Goal: Information Seeking & Learning: Learn about a topic

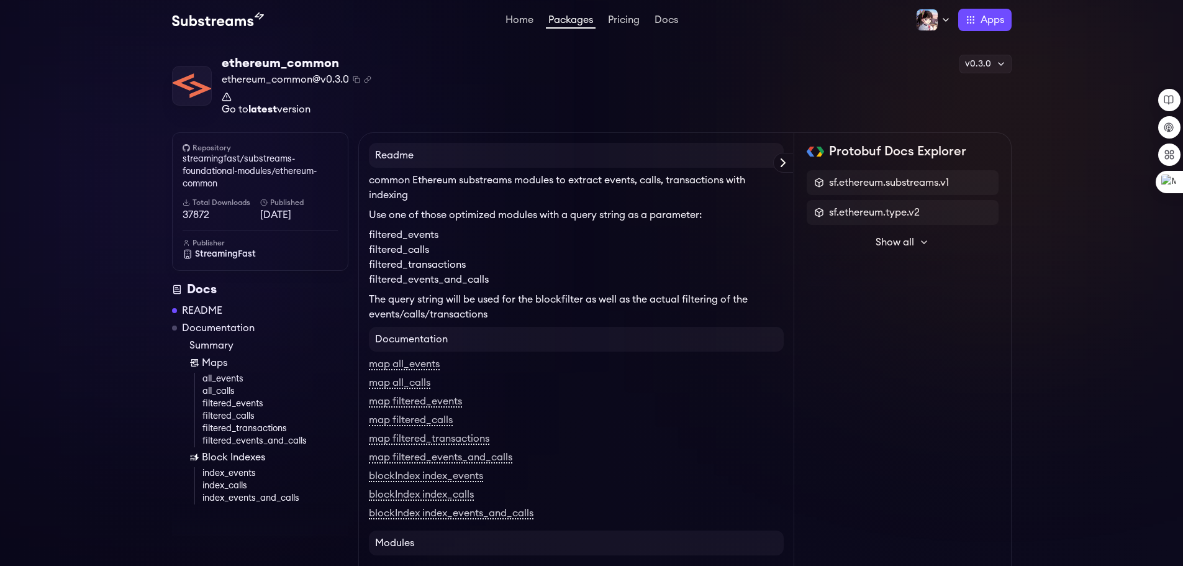
click at [227, 376] on link "all_events" at bounding box center [275, 379] width 146 height 12
click at [230, 488] on link "index_calls" at bounding box center [275, 485] width 146 height 12
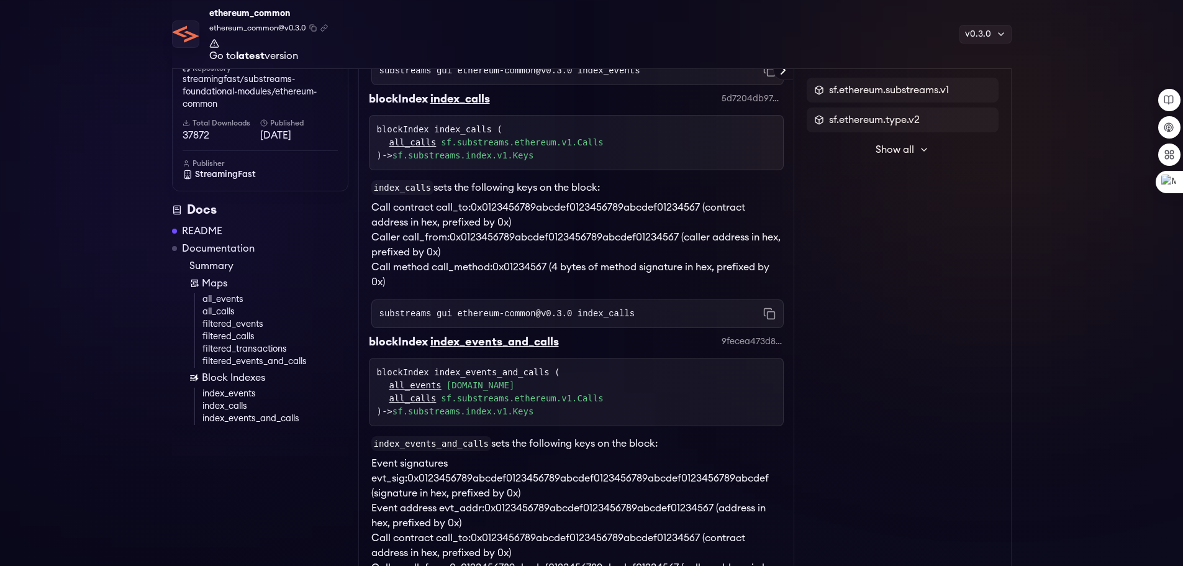
scroll to position [2295, 0]
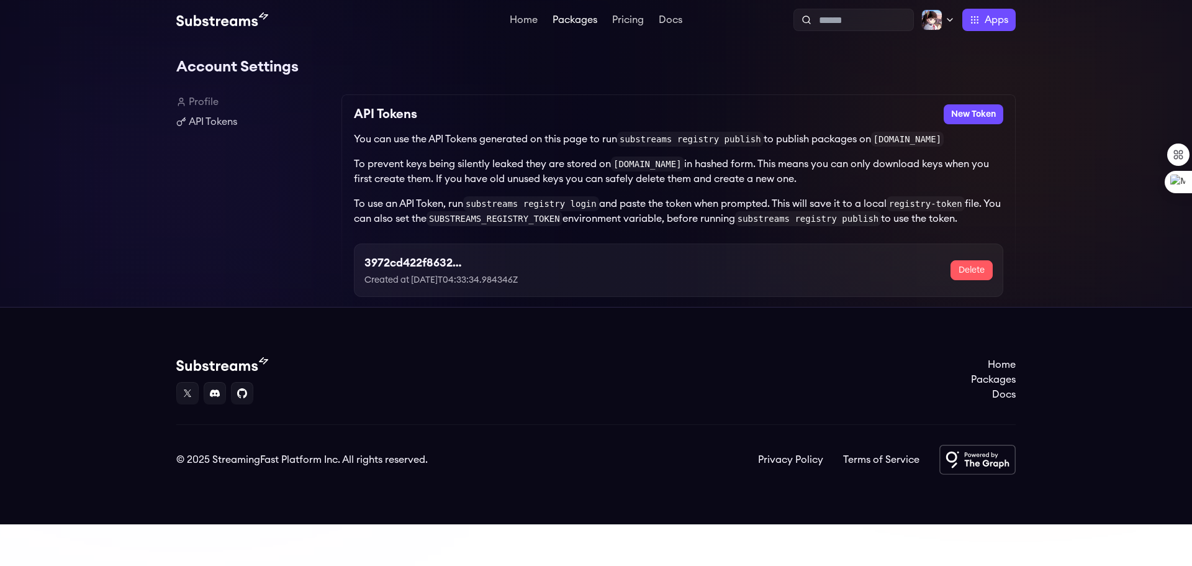
click at [578, 20] on link "Packages" at bounding box center [575, 21] width 50 height 12
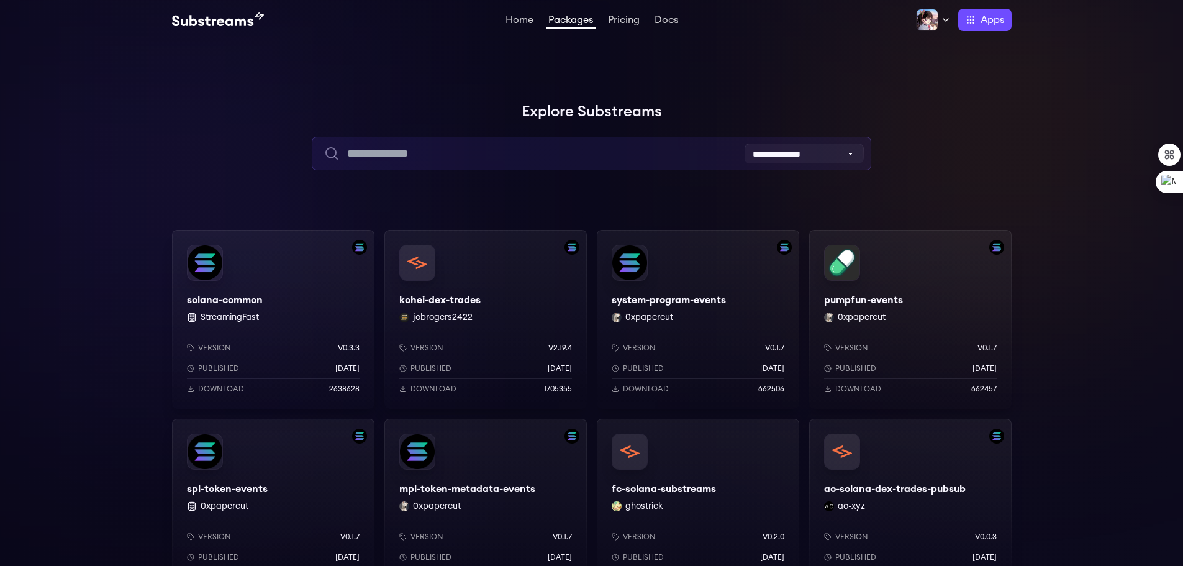
click at [484, 153] on input "text" at bounding box center [592, 154] width 560 height 34
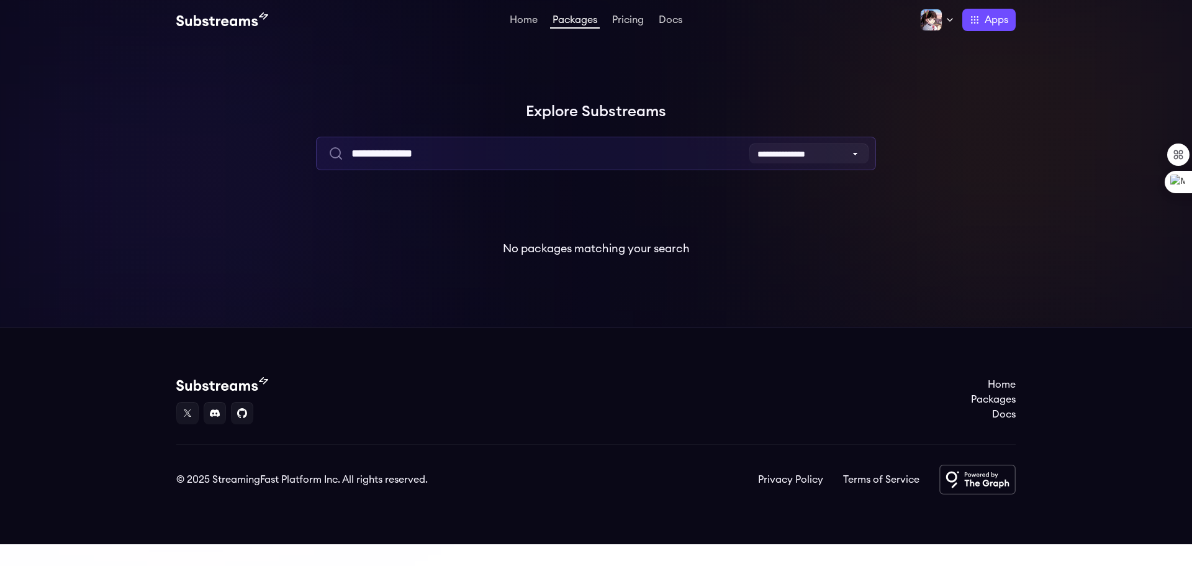
drag, startPoint x: 423, startPoint y: 159, endPoint x: 475, endPoint y: 158, distance: 51.6
click at [471, 158] on input "**********" at bounding box center [596, 154] width 560 height 34
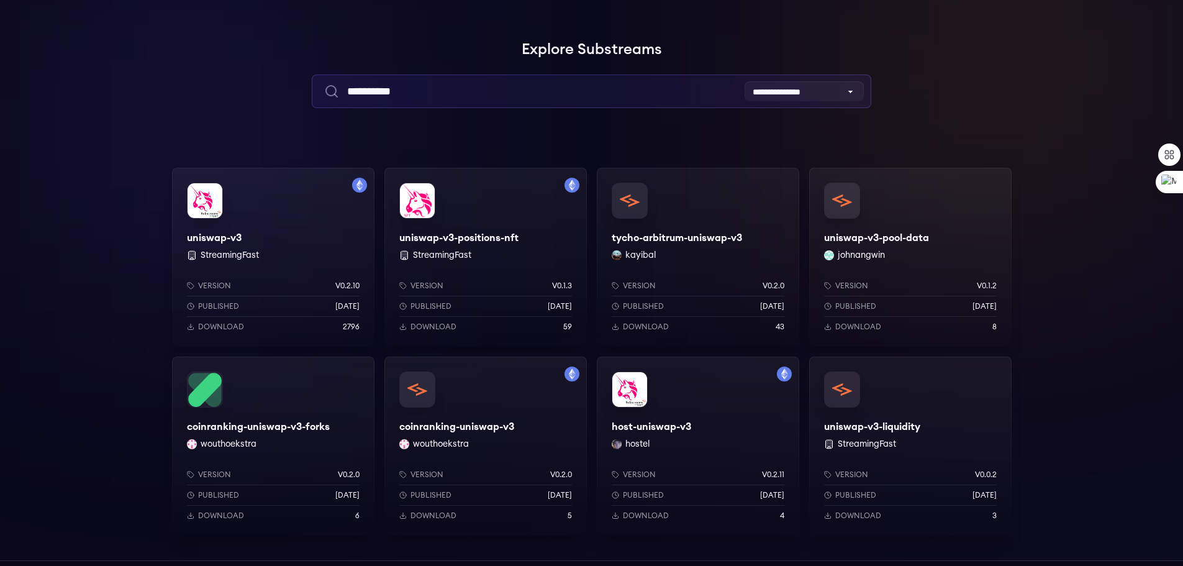
scroll to position [124, 0]
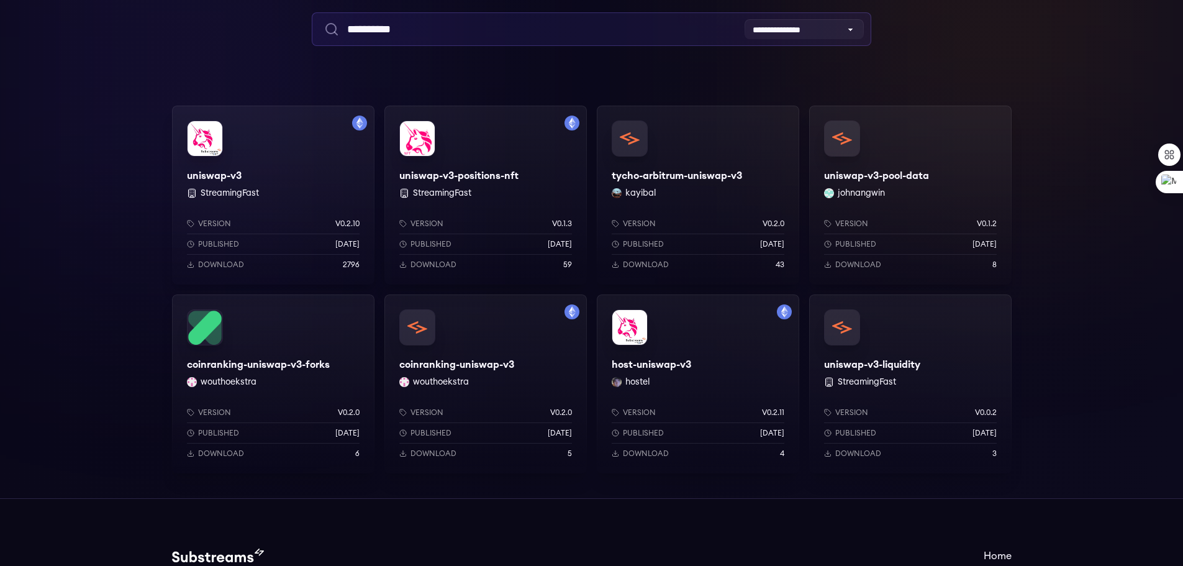
click at [501, 29] on input "**********" at bounding box center [592, 29] width 560 height 34
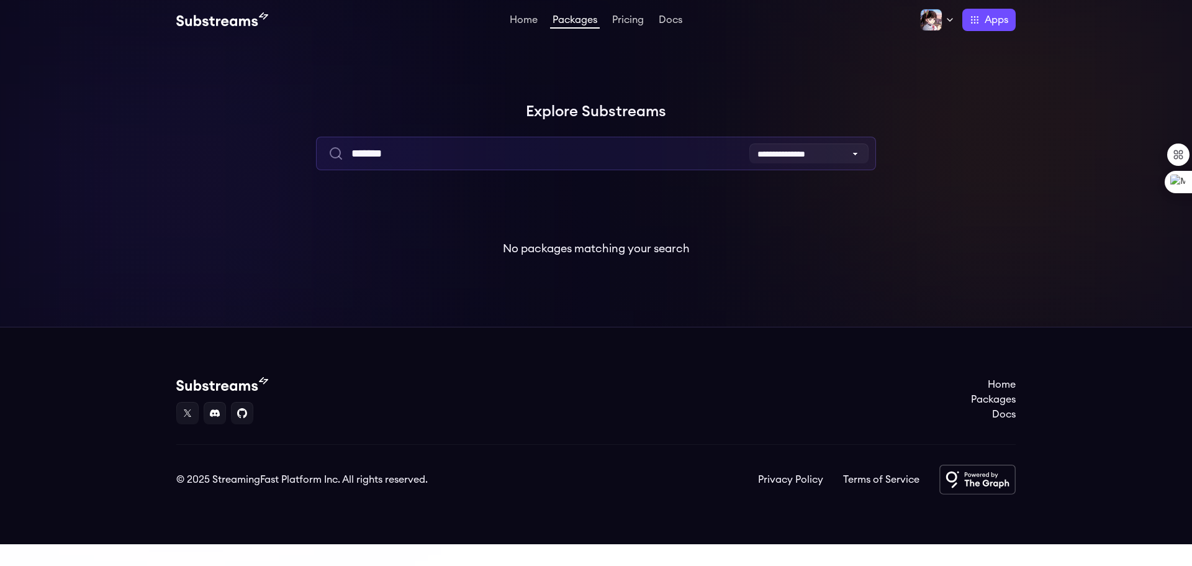
drag, startPoint x: 371, startPoint y: 153, endPoint x: 577, endPoint y: 154, distance: 206.2
click at [577, 154] on input "*******" at bounding box center [596, 154] width 560 height 34
click at [353, 156] on input "******" at bounding box center [596, 154] width 560 height 34
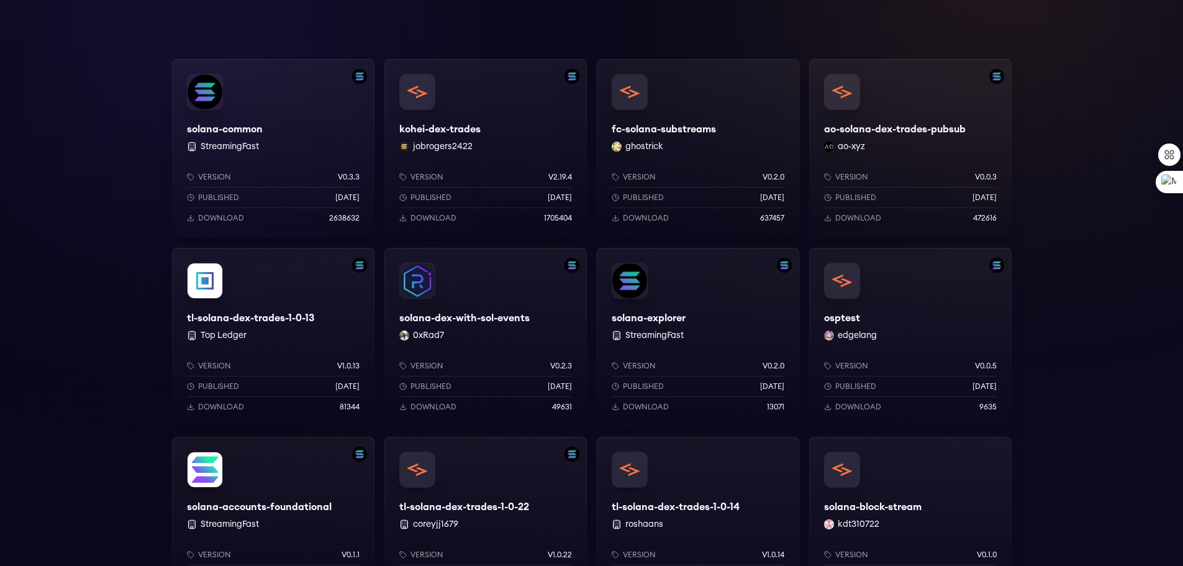
scroll to position [186, 0]
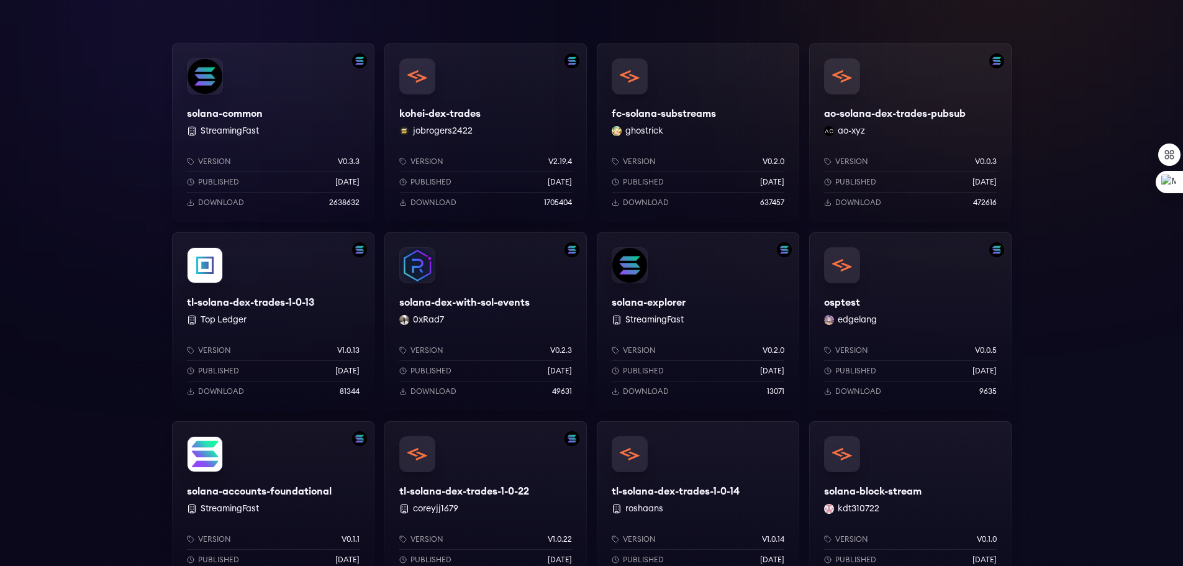
type input "******"
click at [482, 303] on div "solana-dex-with-sol-events 0xRad7 Version v0.2.3 Published 6 months ago Downloa…" at bounding box center [485, 321] width 202 height 179
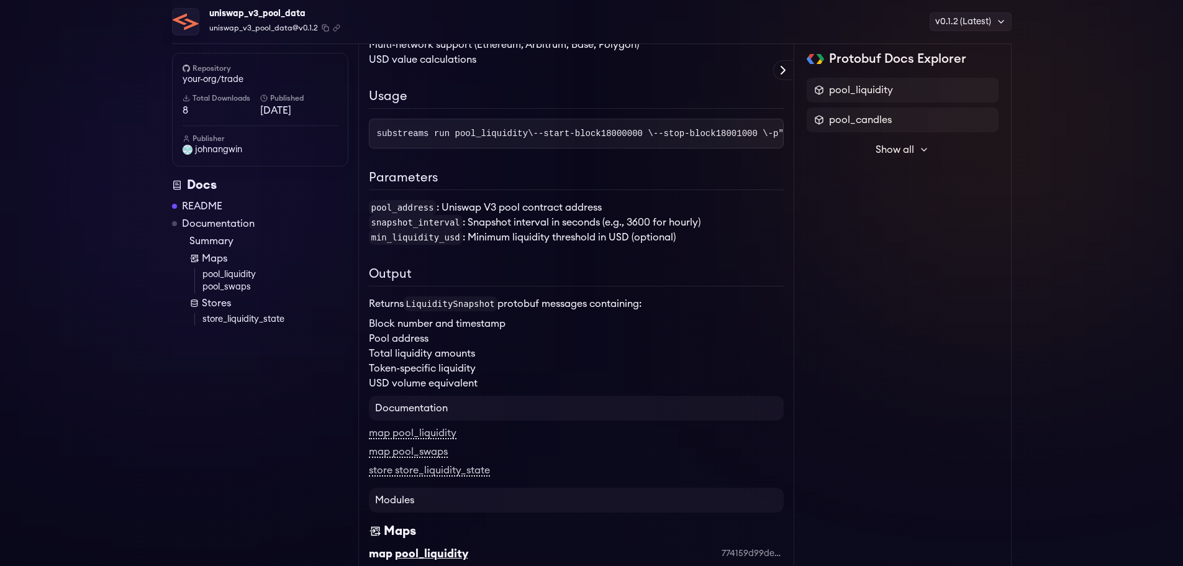
scroll to position [248, 0]
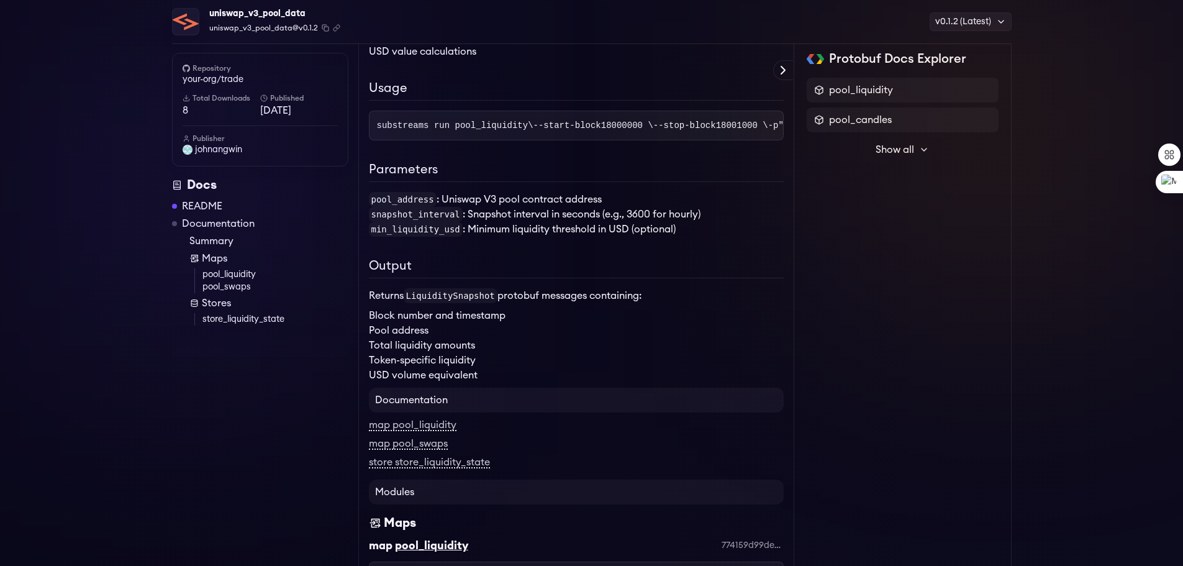
click at [224, 226] on link "Documentation" at bounding box center [218, 223] width 73 height 15
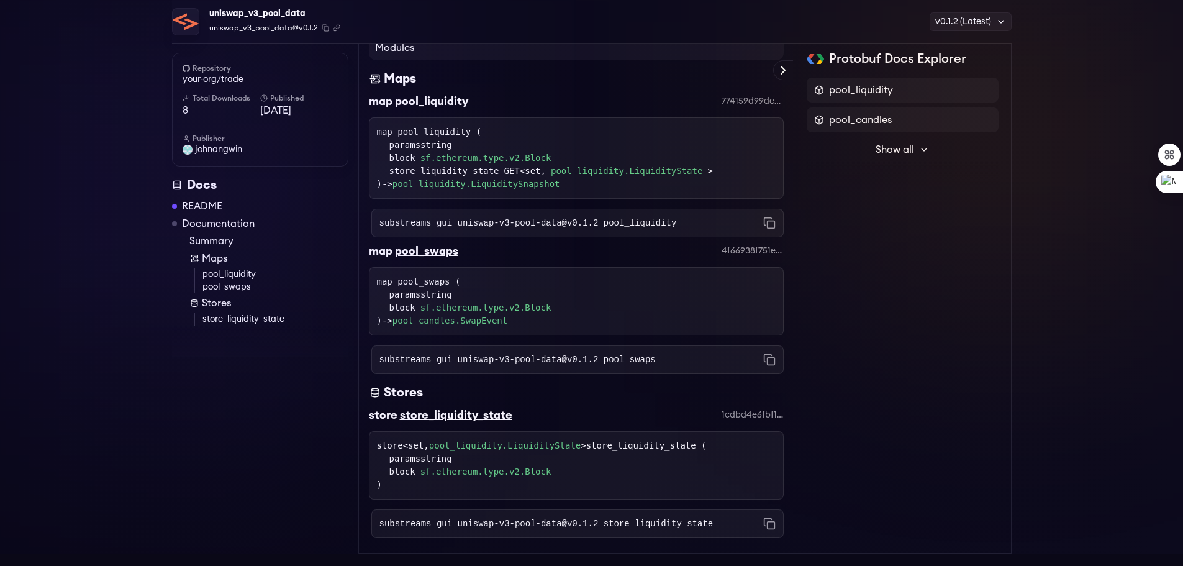
scroll to position [630, 0]
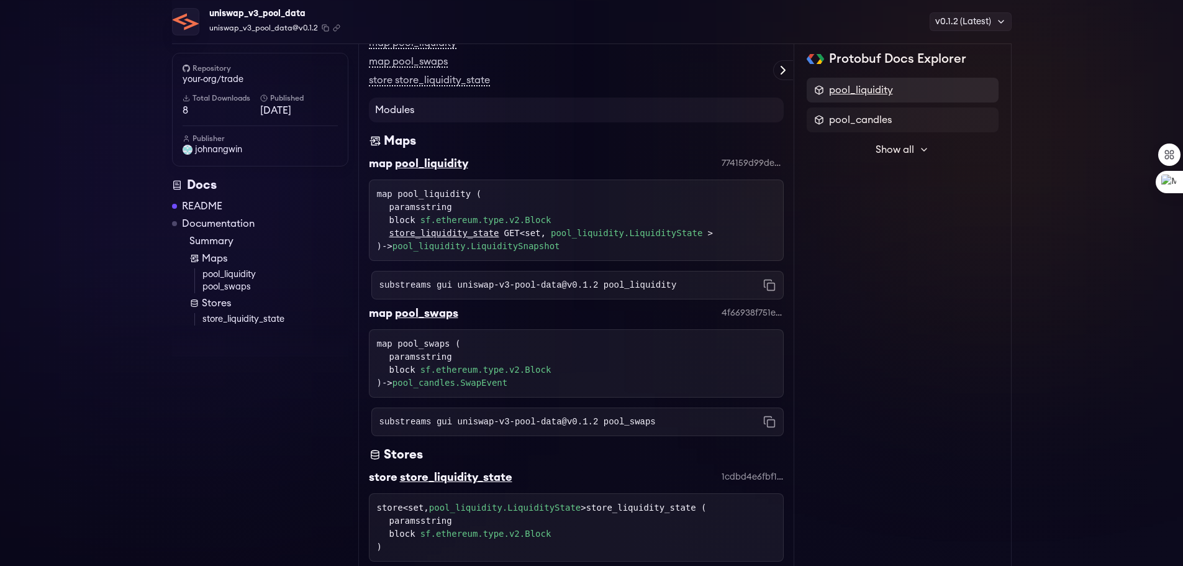
click at [878, 91] on span "pool_liquidity" at bounding box center [861, 90] width 64 height 15
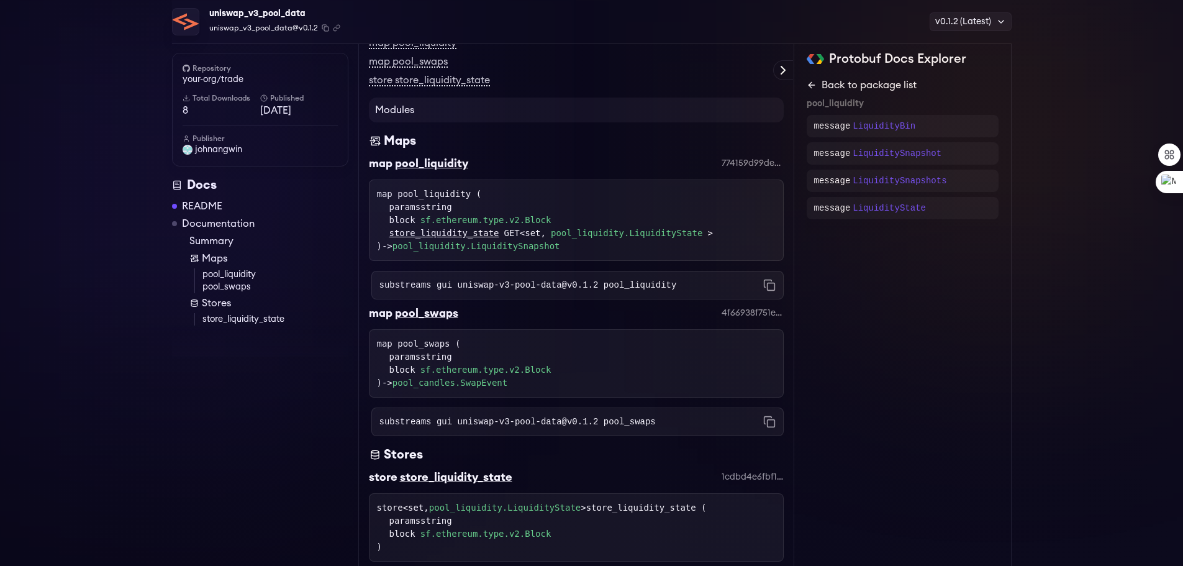
click at [809, 88] on icon at bounding box center [812, 85] width 10 height 10
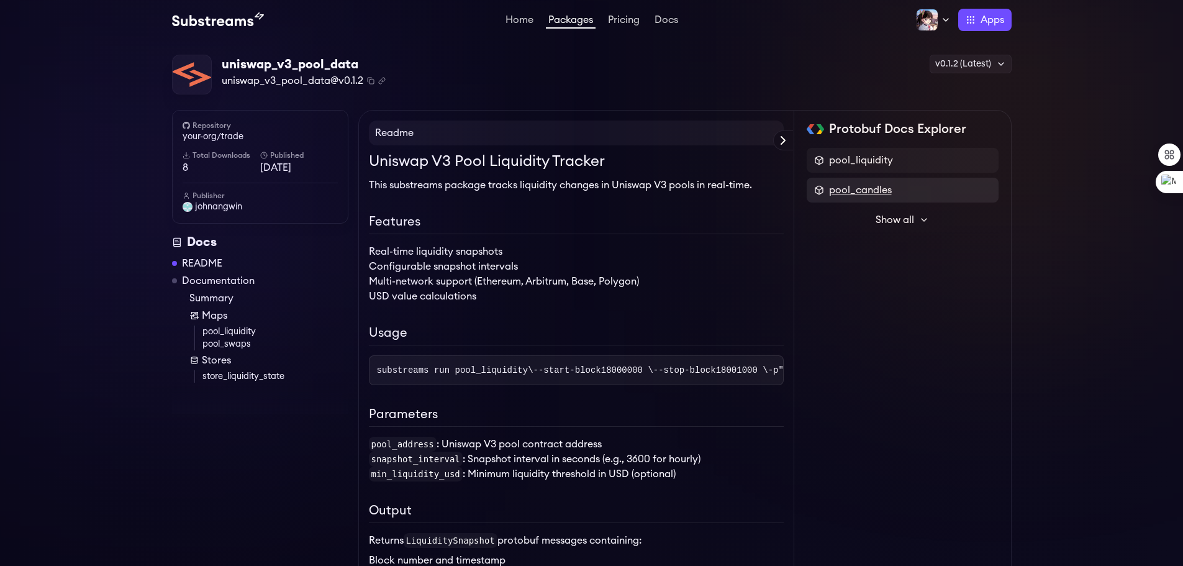
click at [855, 184] on span "pool_candles" at bounding box center [860, 190] width 63 height 15
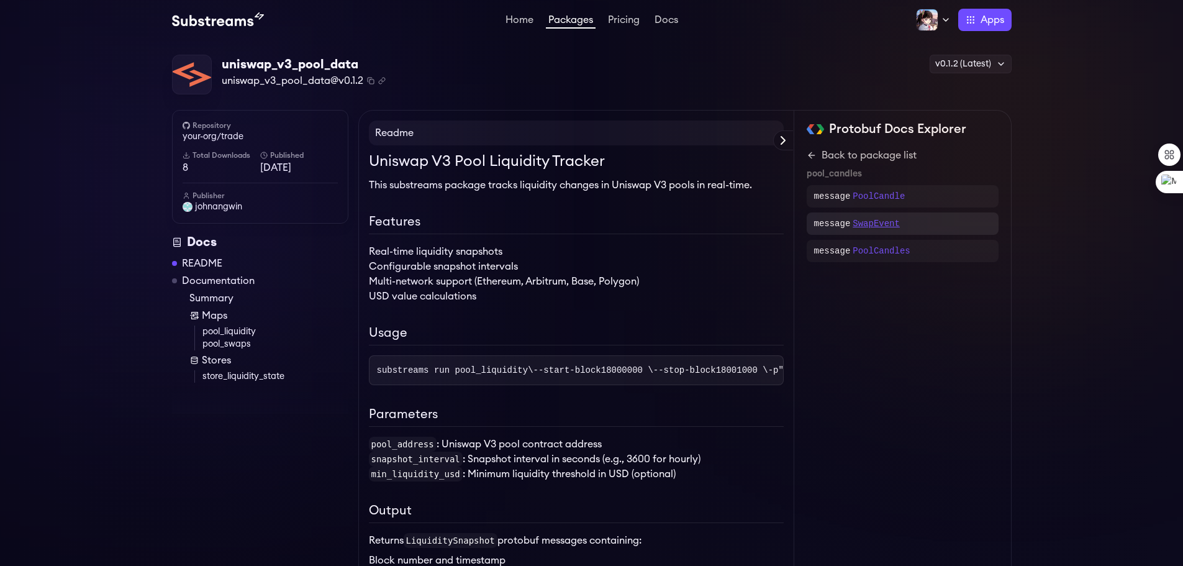
click at [872, 222] on p "SwapEvent" at bounding box center [876, 223] width 47 height 12
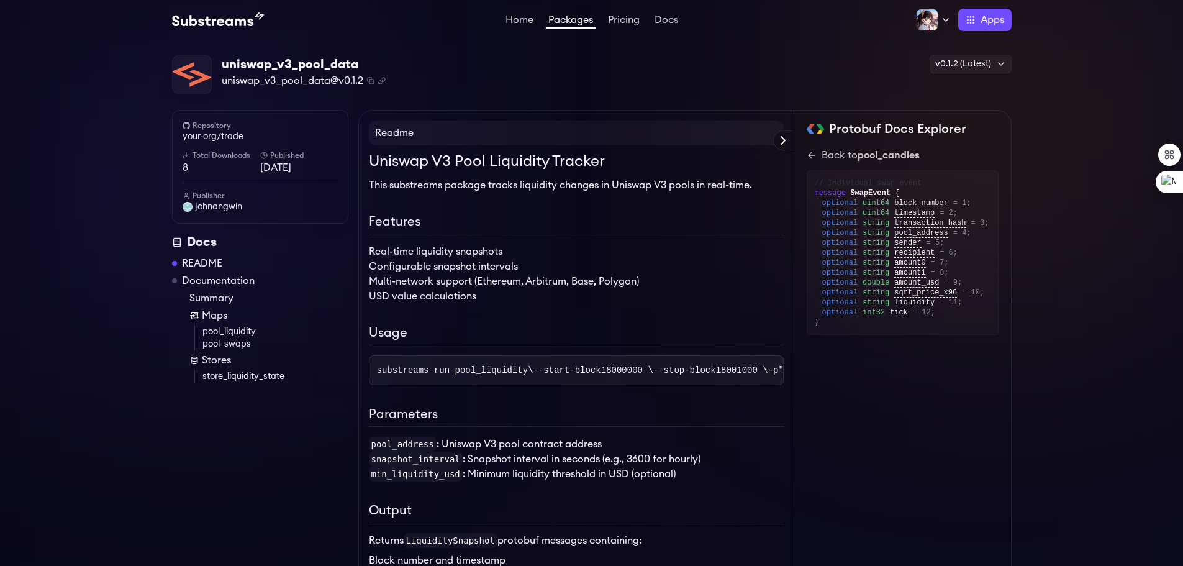
click at [238, 343] on link "pool_swaps" at bounding box center [275, 344] width 146 height 12
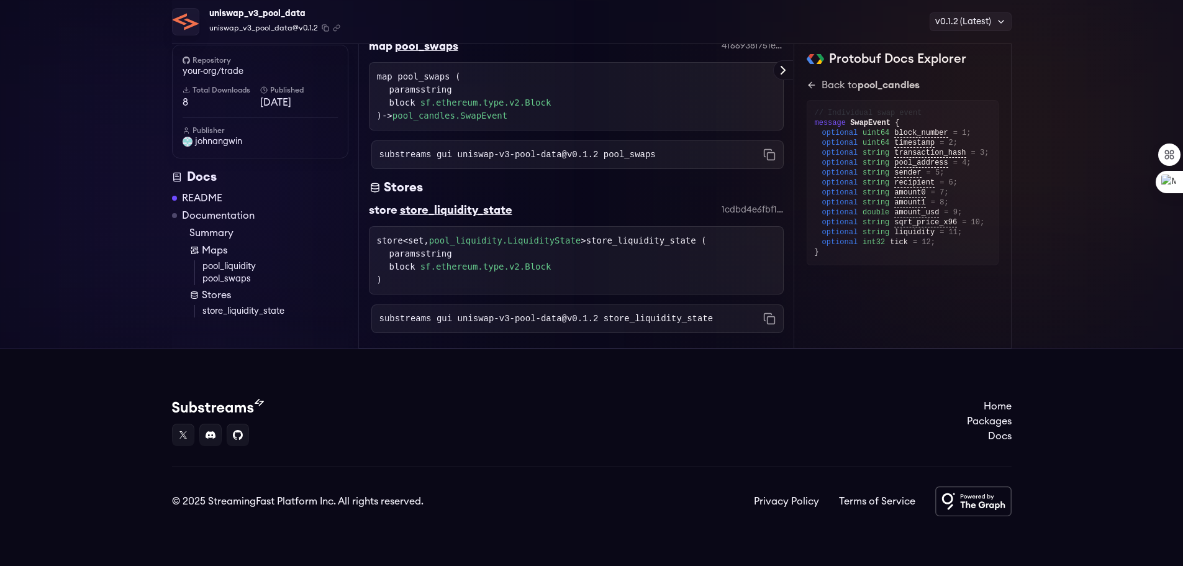
click at [234, 285] on link "pool_swaps" at bounding box center [275, 279] width 146 height 12
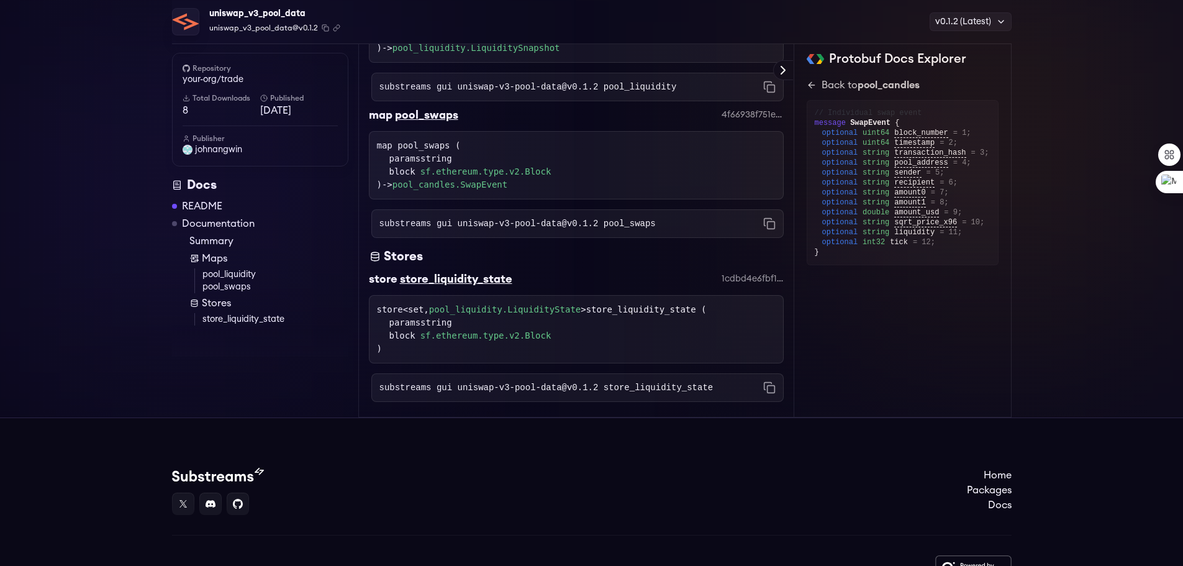
scroll to position [810, 0]
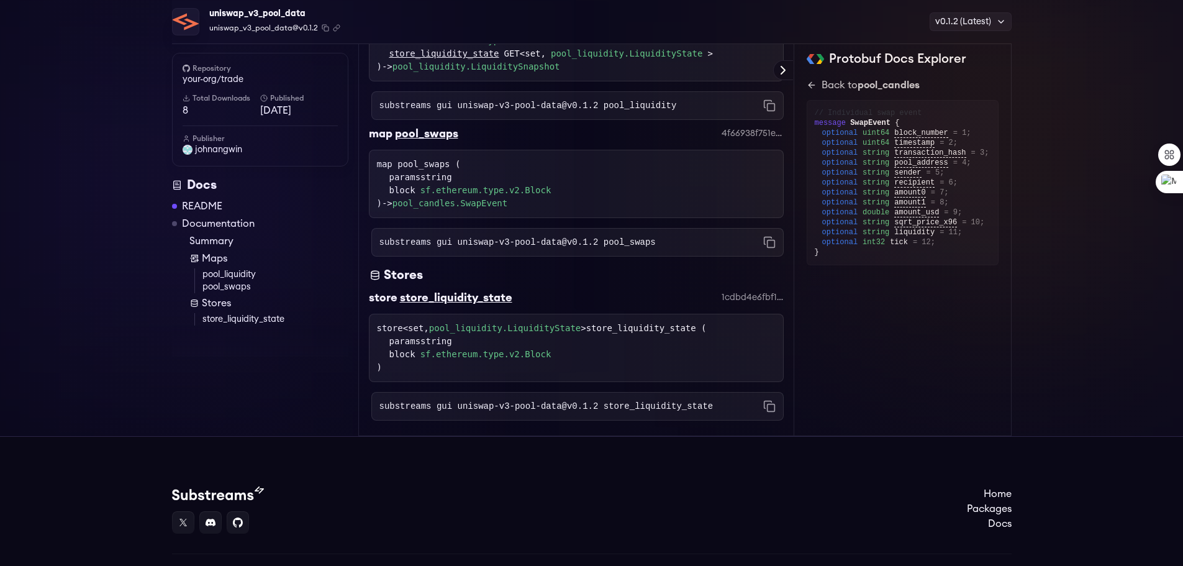
click at [622, 248] on code "substreams gui uniswap-v3-pool-data@v0.1.2 pool_swaps" at bounding box center [517, 242] width 276 height 12
click at [214, 220] on link "Documentation" at bounding box center [218, 223] width 73 height 15
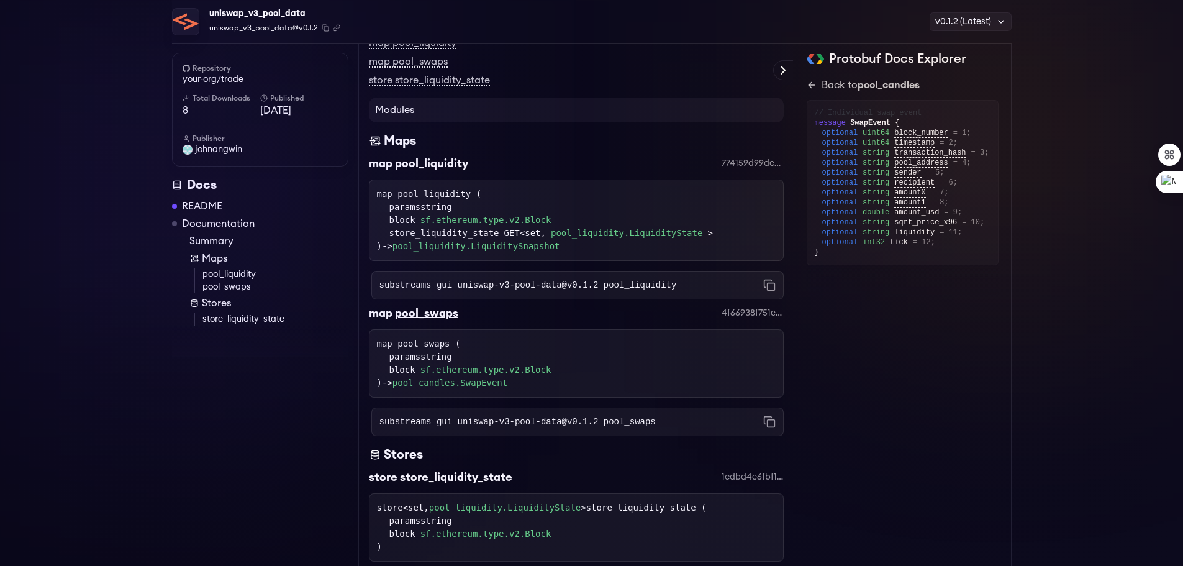
click at [225, 243] on link "Summary" at bounding box center [268, 241] width 159 height 15
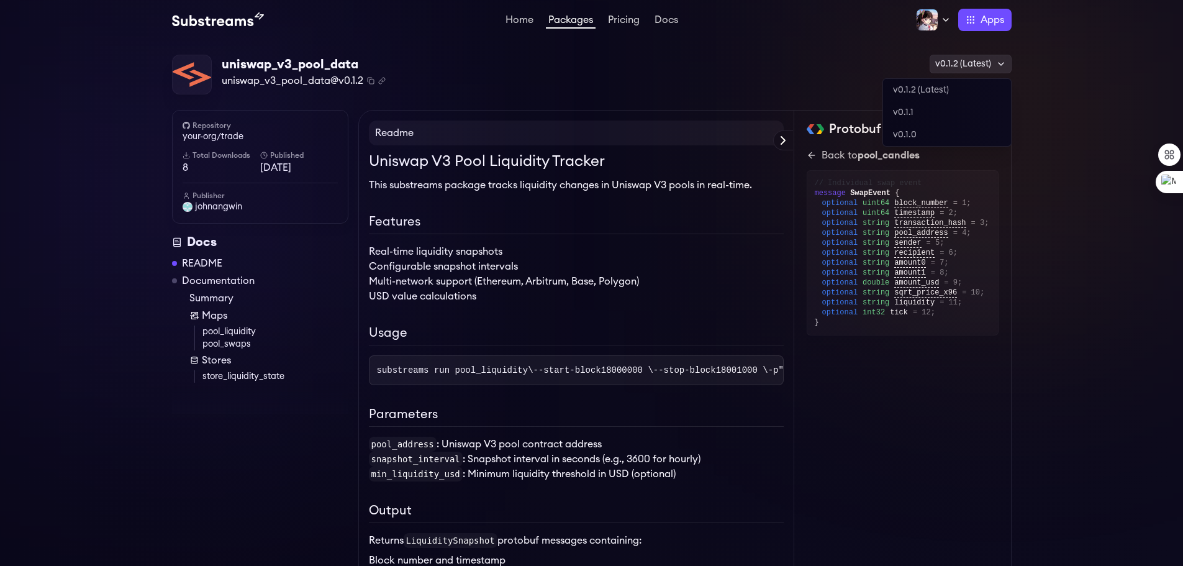
click at [990, 64] on div "v0.1.2 (Latest)" at bounding box center [971, 64] width 82 height 19
click at [627, 21] on link "Pricing" at bounding box center [624, 21] width 37 height 12
click at [240, 342] on link "pool_swaps" at bounding box center [275, 344] width 146 height 12
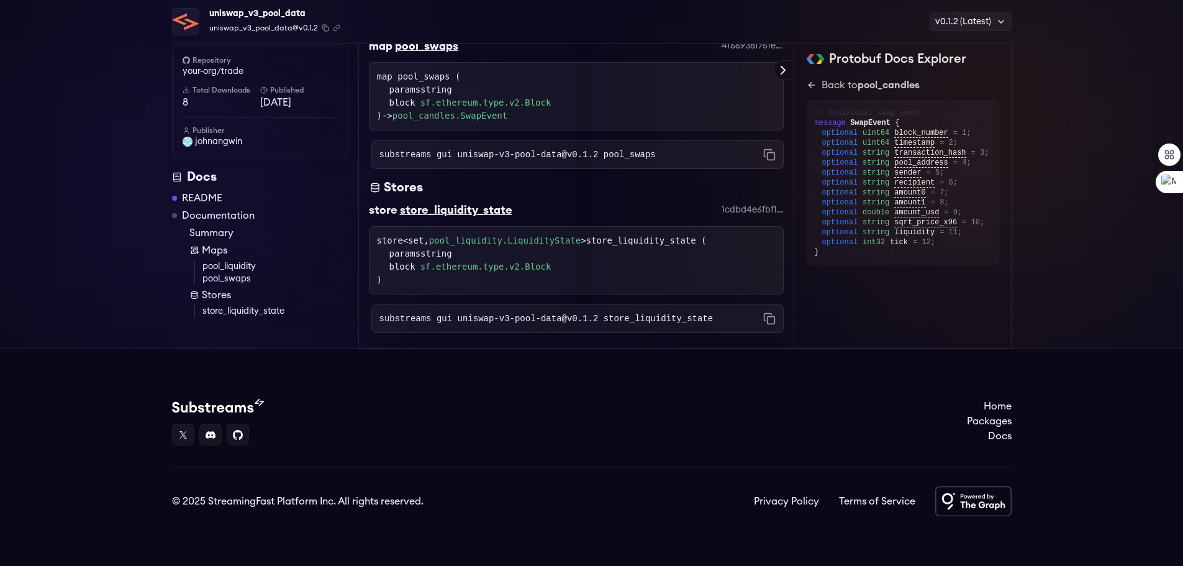
scroll to position [930, 0]
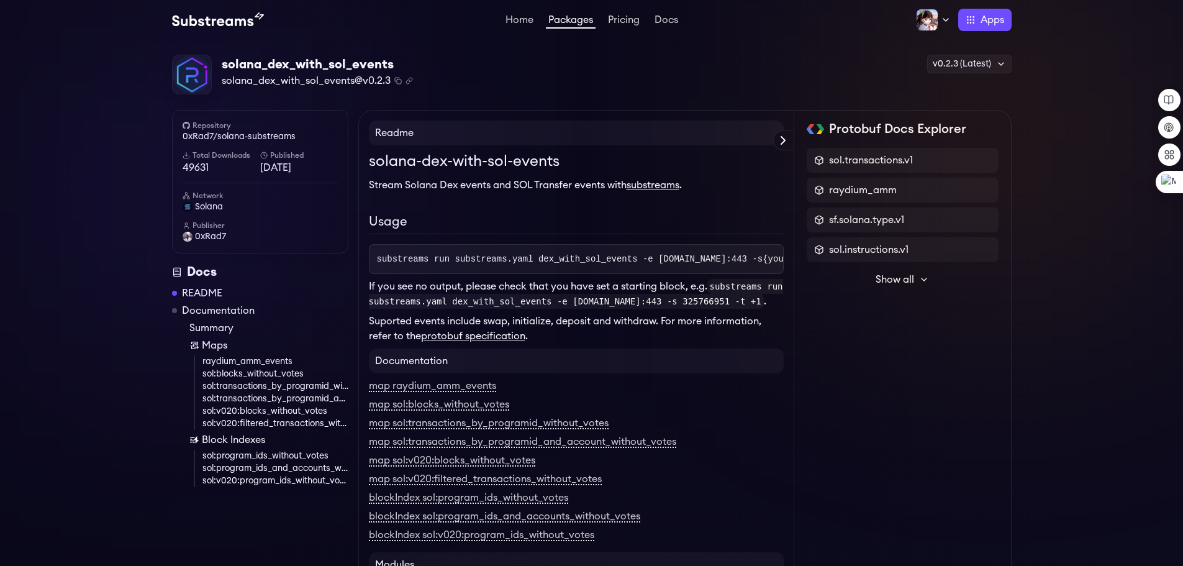
click at [276, 358] on link "raydium_amm_events" at bounding box center [275, 361] width 146 height 12
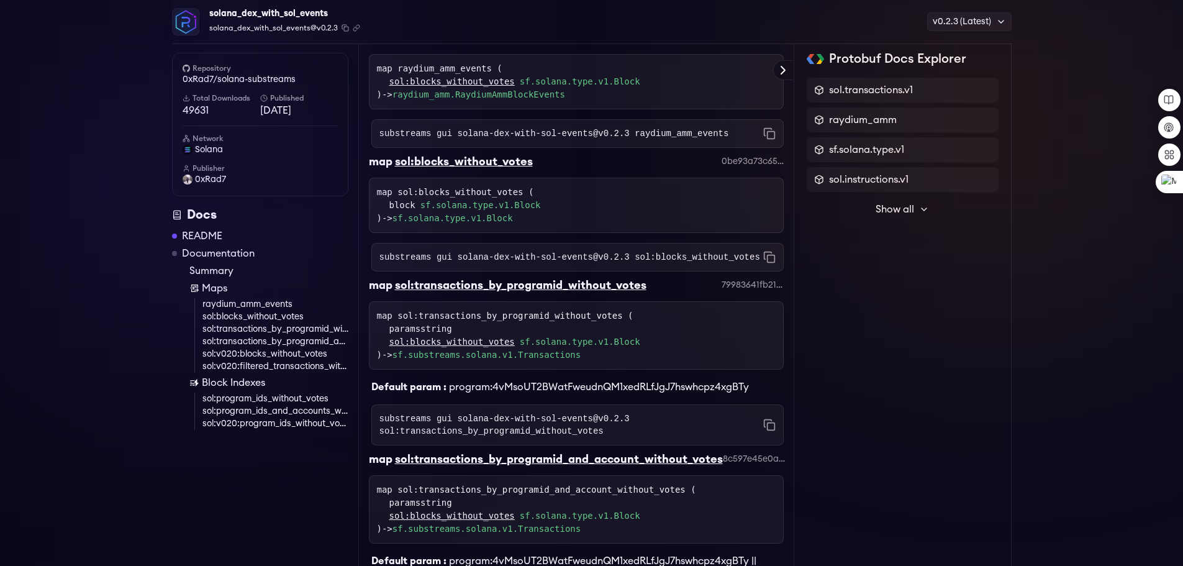
scroll to position [586, 0]
click at [286, 304] on link "raydium_amm_events" at bounding box center [275, 304] width 146 height 12
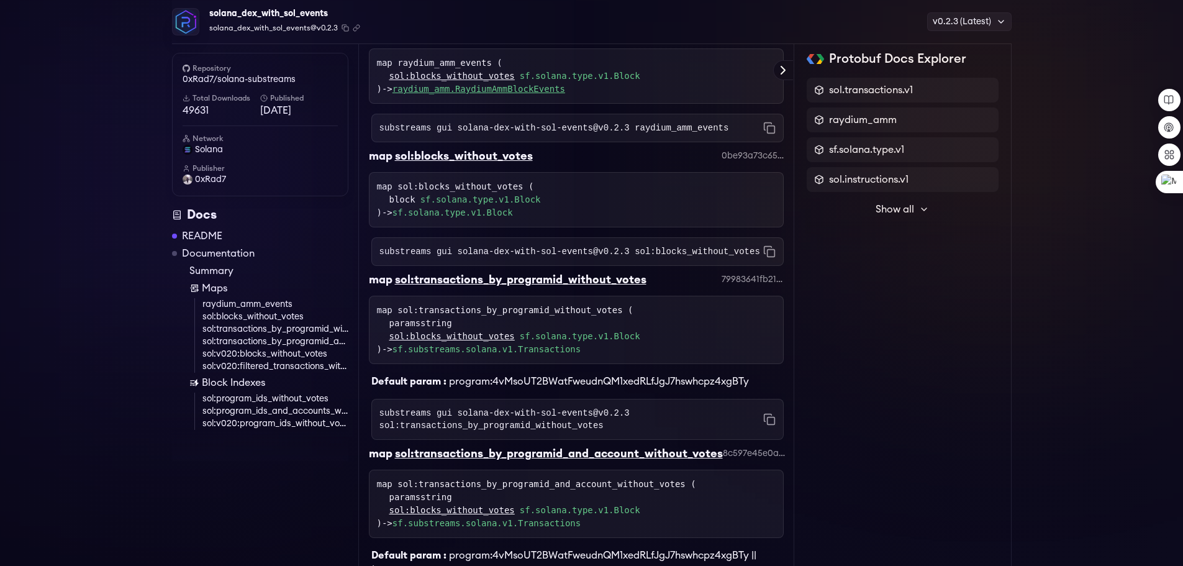
click at [542, 94] on link "raydium_amm.RaydiumAmmBlockEvents" at bounding box center [479, 89] width 173 height 10
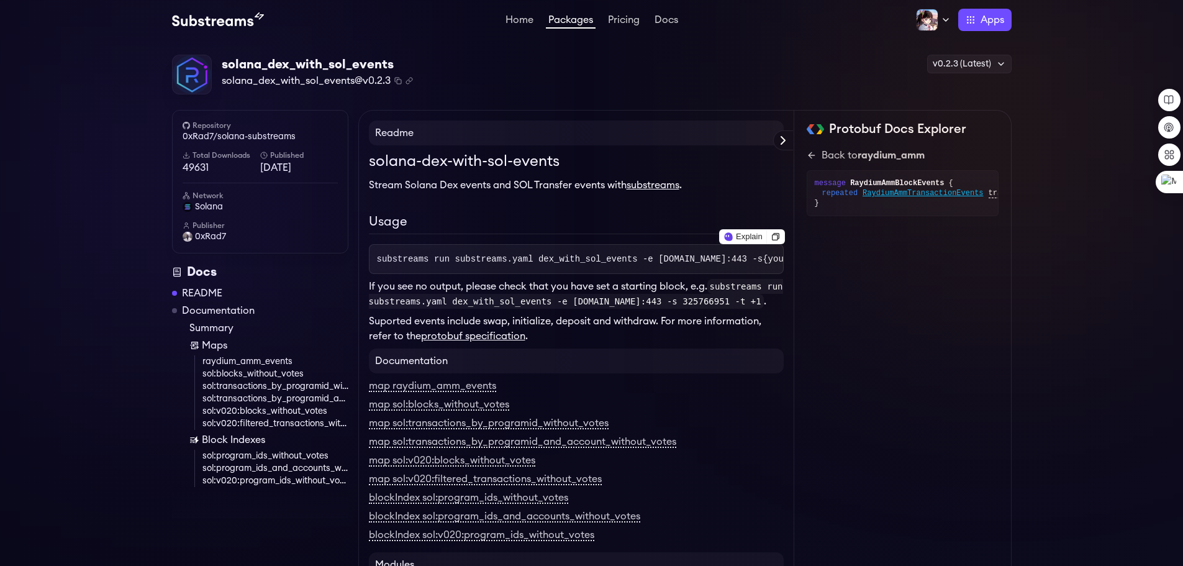
scroll to position [0, 179]
click at [285, 371] on link "sol:blocks_without_votes" at bounding box center [275, 374] width 146 height 12
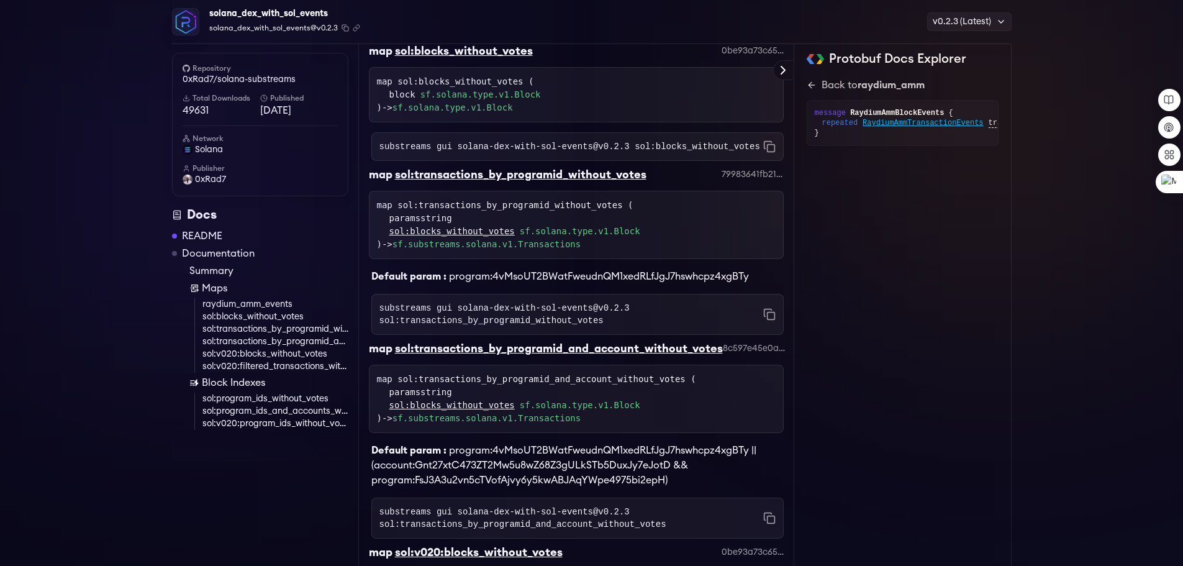
scroll to position [709, 0]
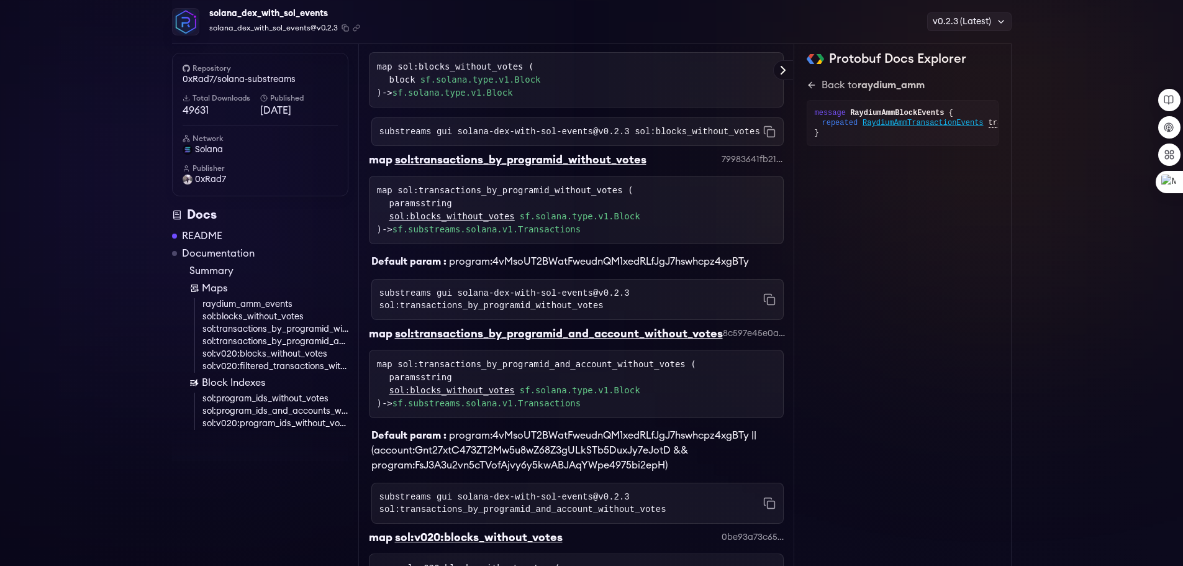
click at [296, 414] on link "sol:program_ids_and_accounts_without_votes" at bounding box center [275, 411] width 146 height 12
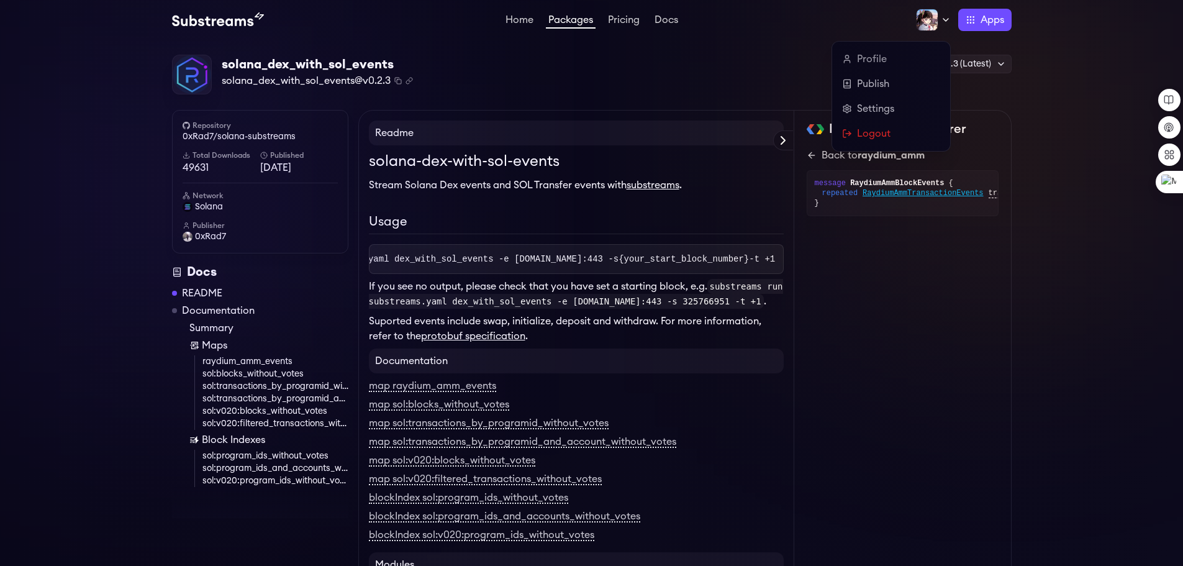
click at [932, 19] on img at bounding box center [927, 20] width 22 height 22
click at [868, 61] on link "Profile" at bounding box center [891, 59] width 98 height 15
click at [867, 104] on link "Settings" at bounding box center [891, 108] width 98 height 15
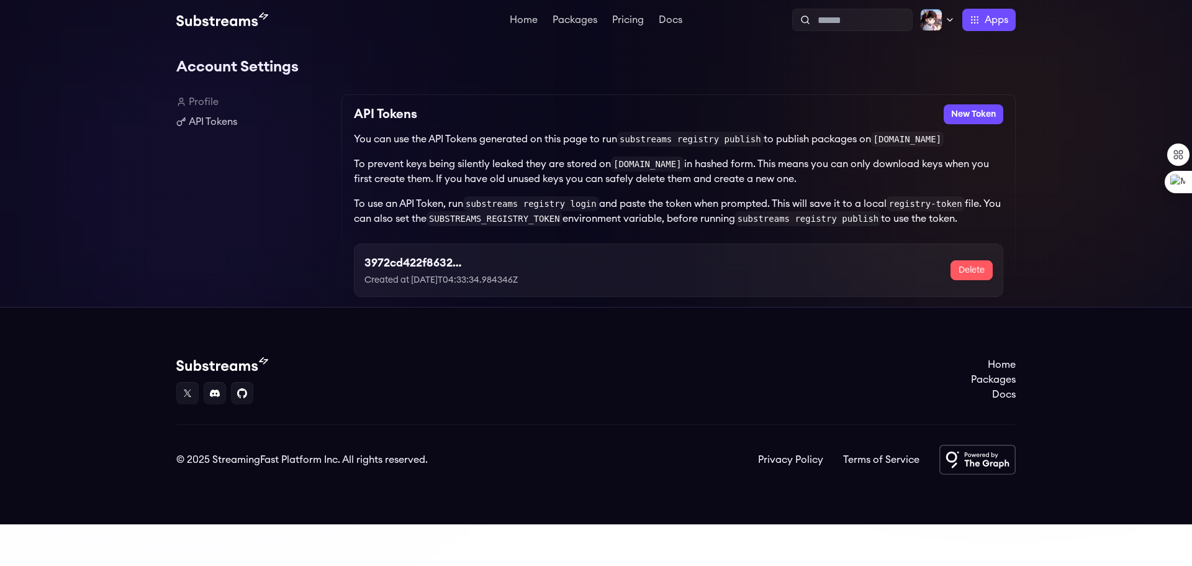
click at [432, 275] on div "3972cd422f8632f997e26ffccc4c0fc6 Created at [DATE]T04:33:34.984346Z" at bounding box center [462, 270] width 194 height 32
click at [432, 275] on div "3972cd422f8632f997e26ffccc4c0fc6 Created at 2025-09-17T04:33:34.984346Z" at bounding box center [462, 270] width 194 height 32
click at [531, 257] on div "3972cd422f8632f997e26ffccc4c0fc6 Created at 2025-09-17T04:33:34.984346Z" at bounding box center [462, 270] width 194 height 32
click at [435, 260] on h3 "3972cd422f8632f997e26ffccc4c0fc6" at bounding box center [462, 262] width 194 height 17
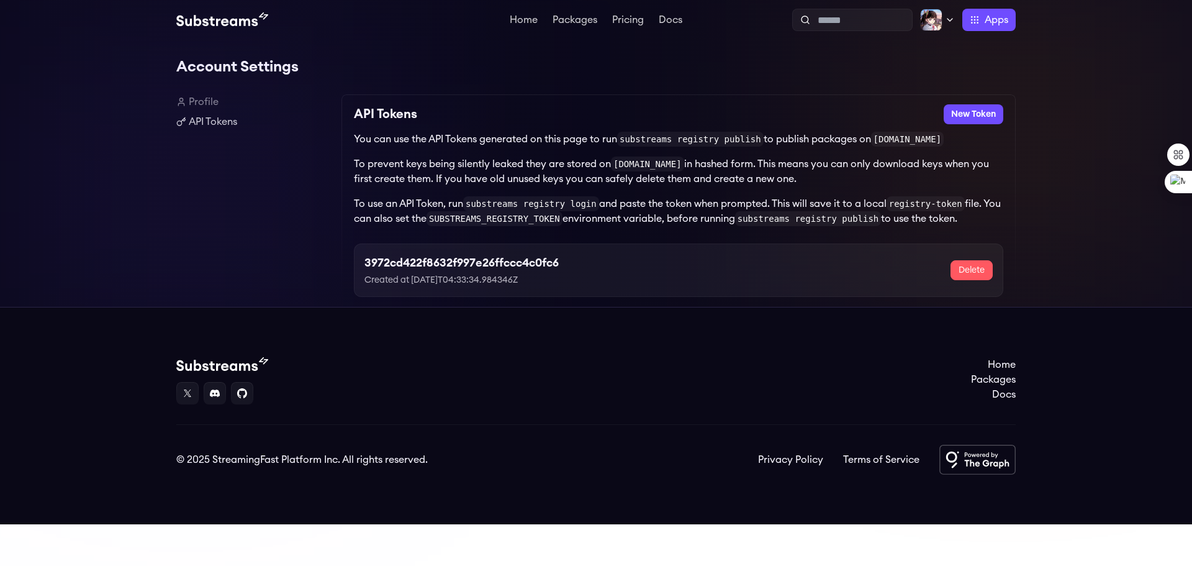
click at [435, 260] on h3 "3972cd422f8632f997e26ffccc4c0fc6" at bounding box center [462, 262] width 194 height 17
copy h3 "3972cd422f8632f997e26ffccc4c0fc6"
drag, startPoint x: 679, startPoint y: 302, endPoint x: 707, endPoint y: 328, distance: 37.8
click at [679, 302] on div "API Tokens New Token You can use the API Tokens generated on this page to run s…" at bounding box center [679, 200] width 674 height 212
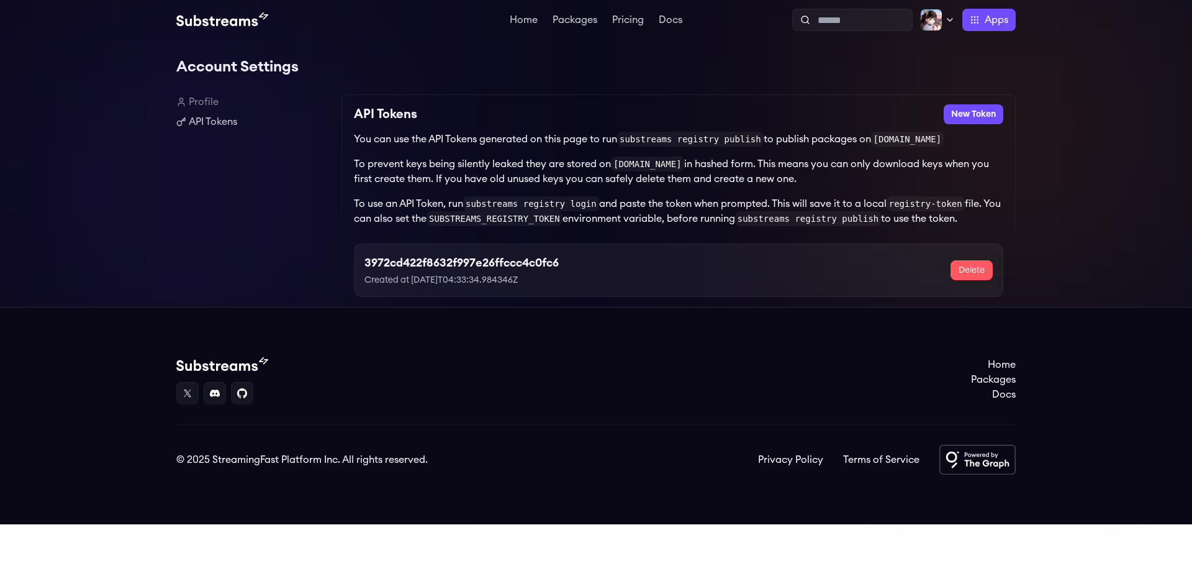
click at [411, 263] on h3 "3972cd422f8632f997e26ffccc4c0fc6" at bounding box center [462, 262] width 194 height 17
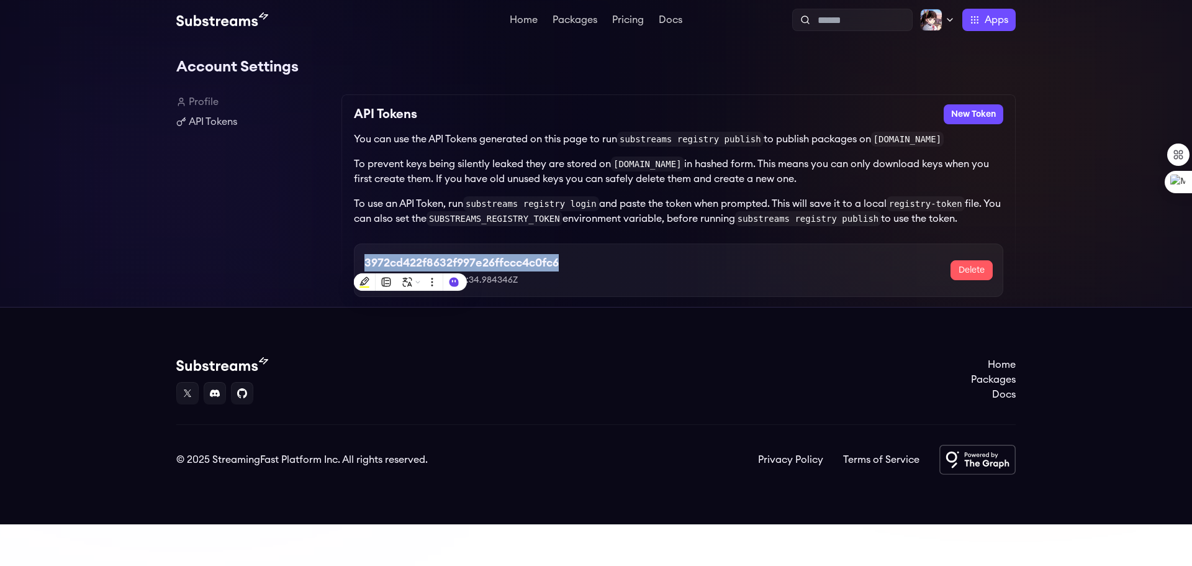
copy h3 "3972cd422f8632f997e26ffccc4c0fc6"
click at [583, 238] on div "3972cd422f8632f997e26ffccc4c0fc6 Created at [DATE]T04:33:34.984346Z Delete" at bounding box center [679, 265] width 650 height 63
click at [456, 258] on h3 "3972cd422f8632f997e26ffccc4c0fc6" at bounding box center [462, 262] width 194 height 17
click at [139, 216] on div "Account Settings Profile API Tokens API Tokens New Token You can use the API To…" at bounding box center [596, 173] width 1192 height 267
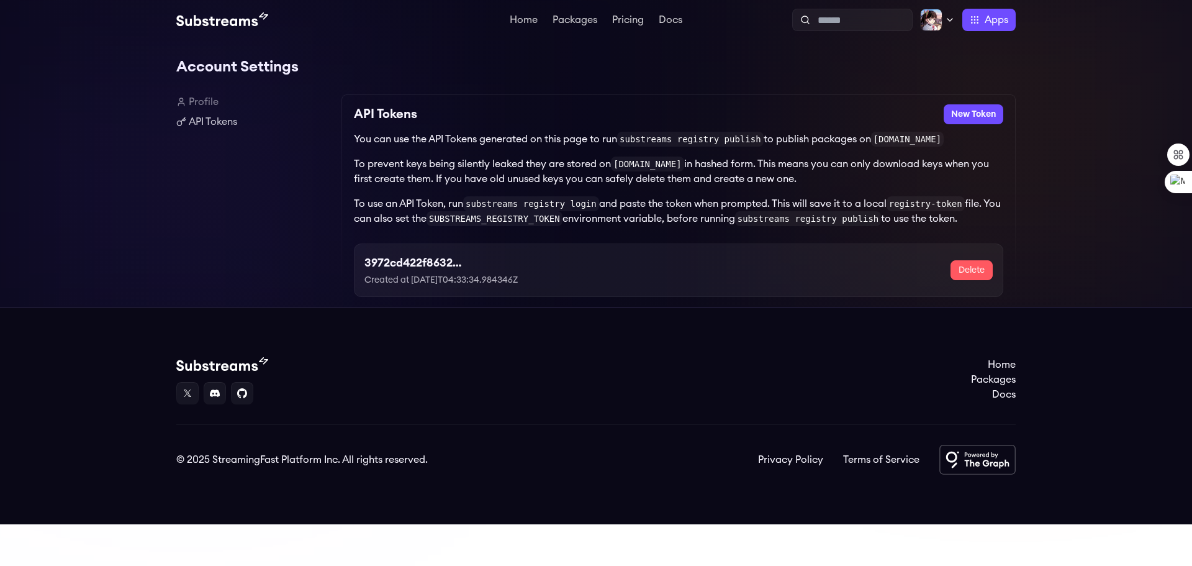
click at [689, 267] on div "3972cd422f8632f997e26ffccc4c0fc6 Created at 2025-09-17T04:33:34.984346Z Delete" at bounding box center [679, 270] width 629 height 32
click at [561, 26] on link "Packages" at bounding box center [575, 21] width 50 height 12
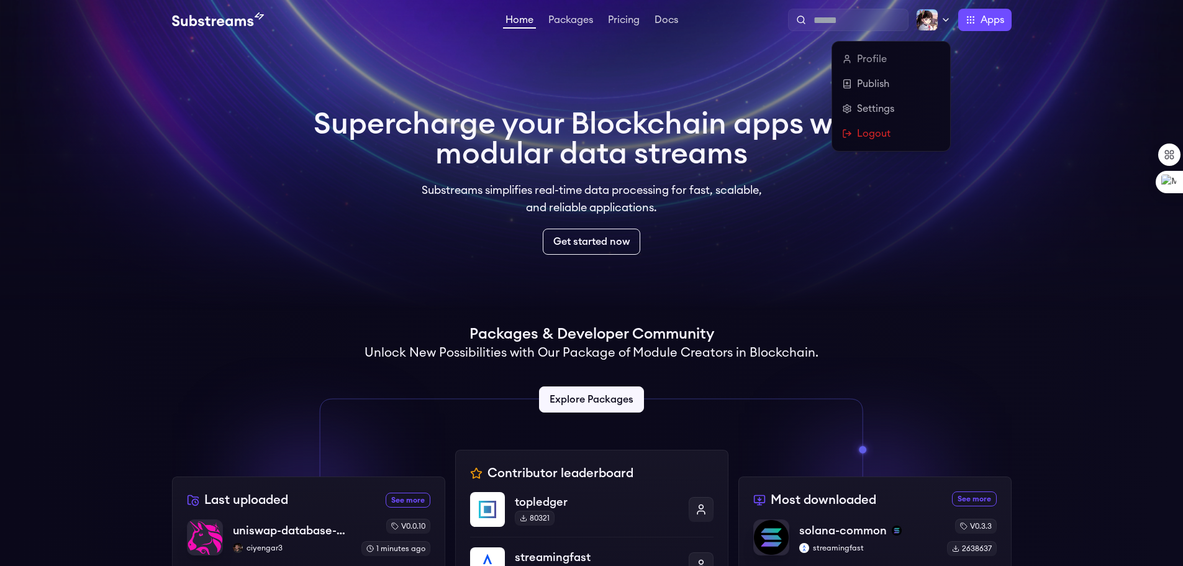
click at [942, 22] on icon at bounding box center [946, 20] width 10 height 10
click at [873, 109] on link "Settings" at bounding box center [891, 108] width 98 height 15
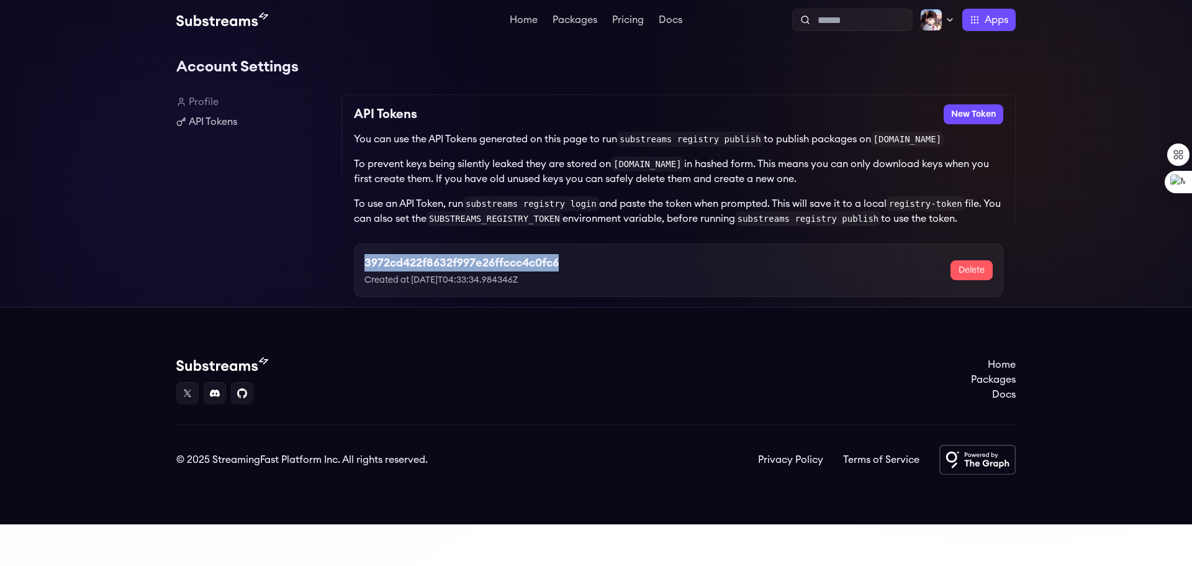
click at [417, 263] on h3 "3972cd422f8632f997e26ffccc4c0fc6" at bounding box center [462, 262] width 194 height 17
click at [593, 16] on link "Packages" at bounding box center [575, 21] width 50 height 12
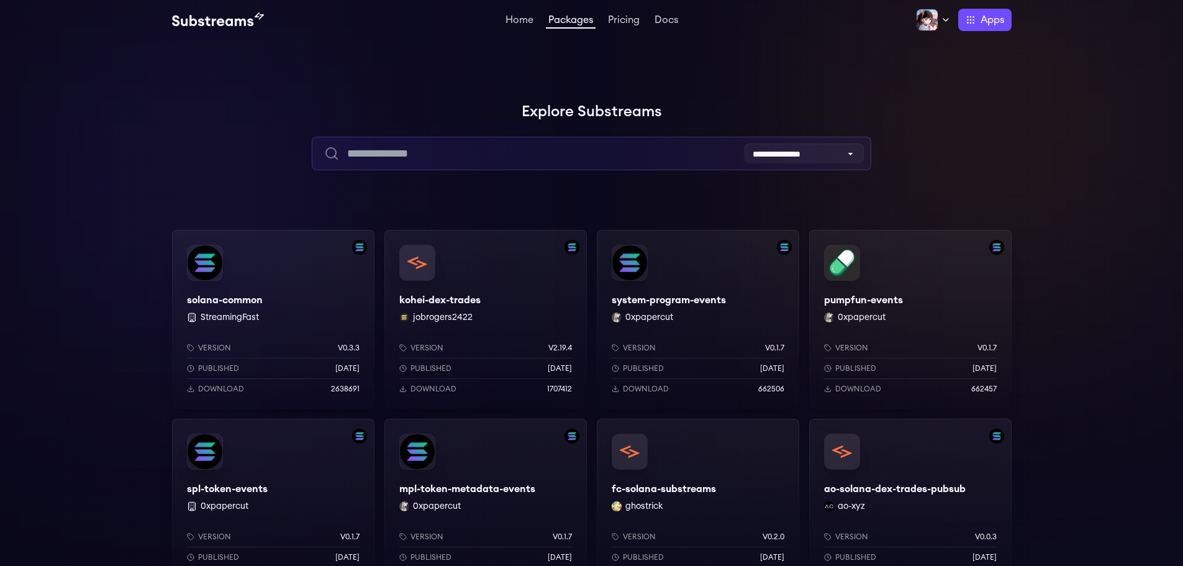
click at [447, 141] on input "text" at bounding box center [592, 154] width 560 height 34
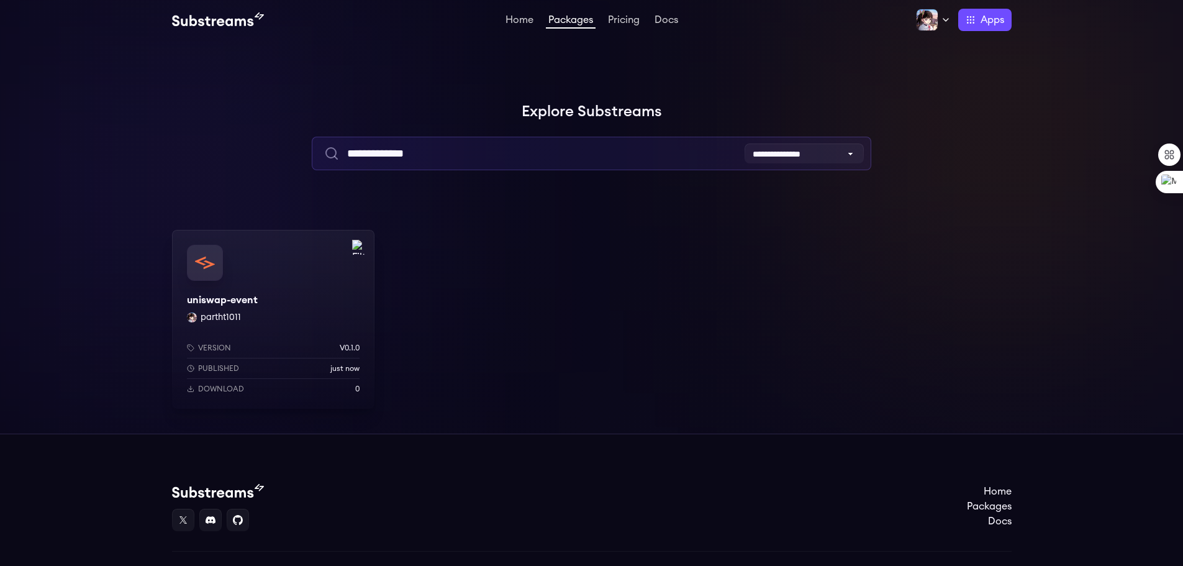
type input "**********"
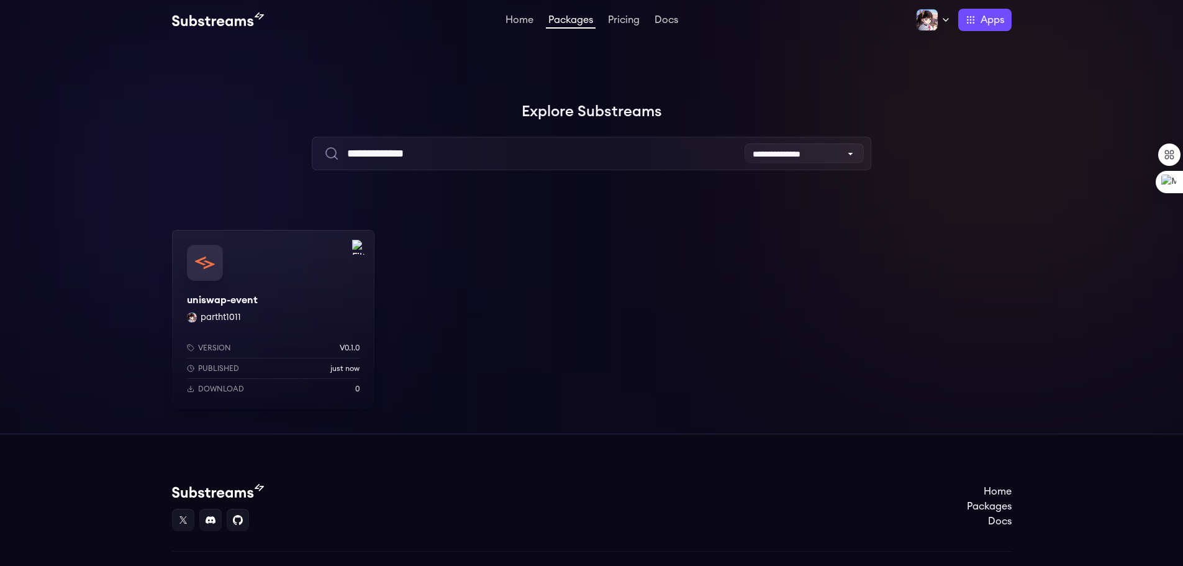
click at [245, 275] on div "uniswap-event partht1011 Version v0.1.0 Published just now Download 0" at bounding box center [273, 319] width 202 height 179
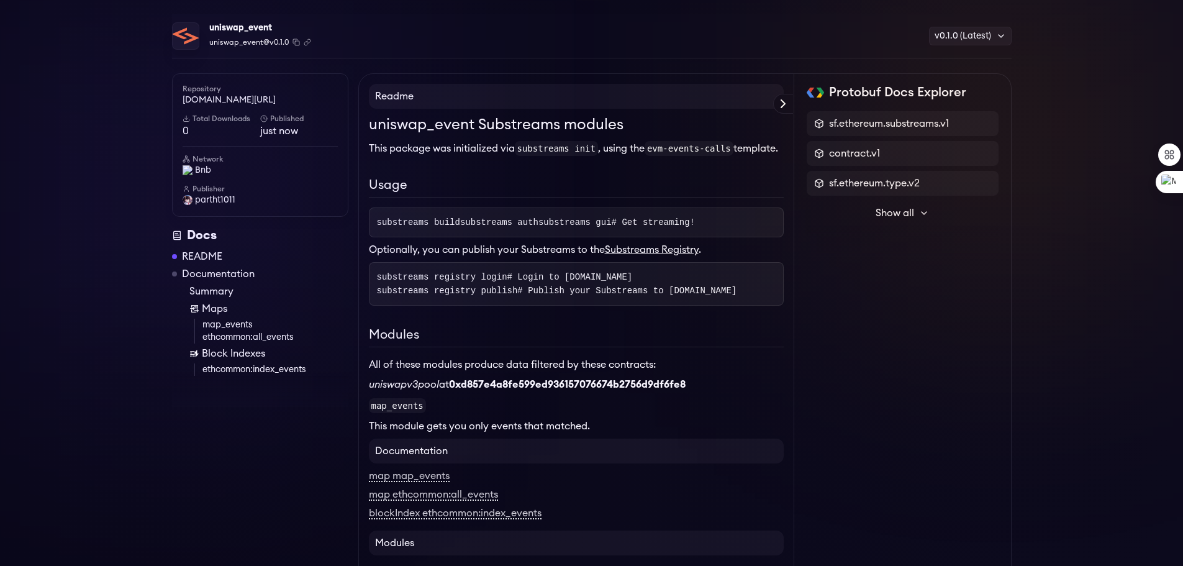
scroll to position [62, 0]
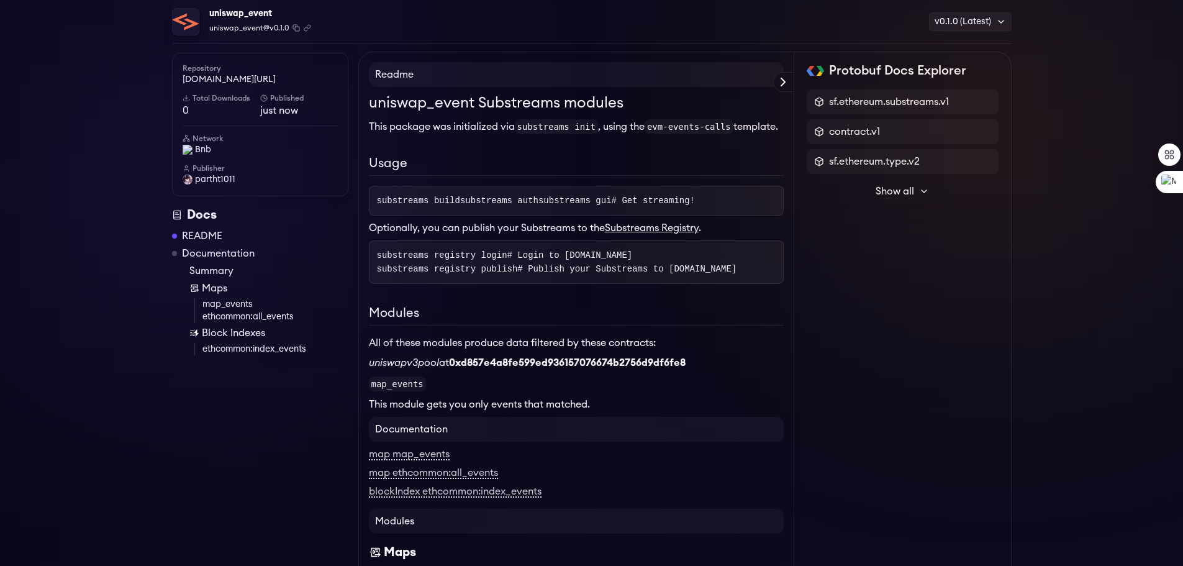
click at [239, 301] on link "map_events" at bounding box center [275, 304] width 146 height 12
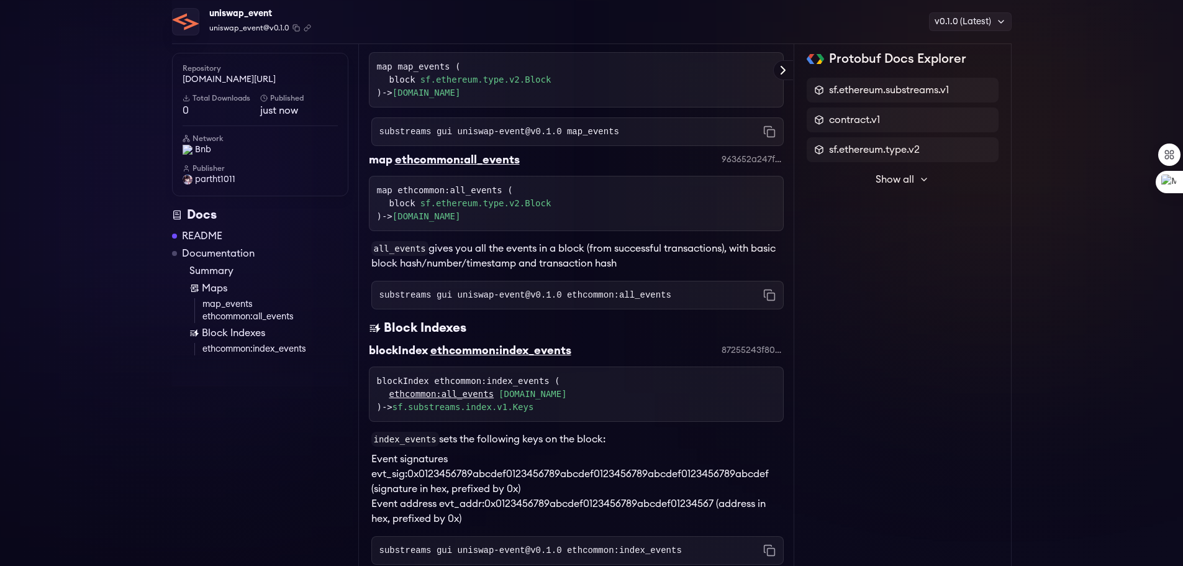
scroll to position [604, 0]
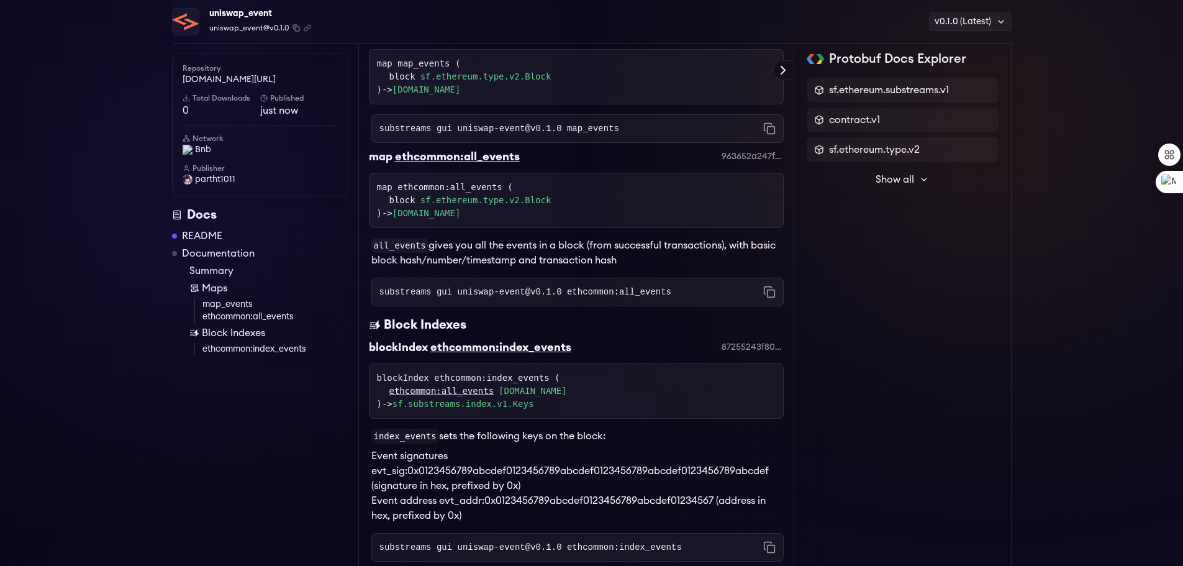
click at [239, 310] on link "map_events" at bounding box center [275, 304] width 146 height 12
click at [245, 346] on link "ethcommon:index_events" at bounding box center [275, 349] width 146 height 12
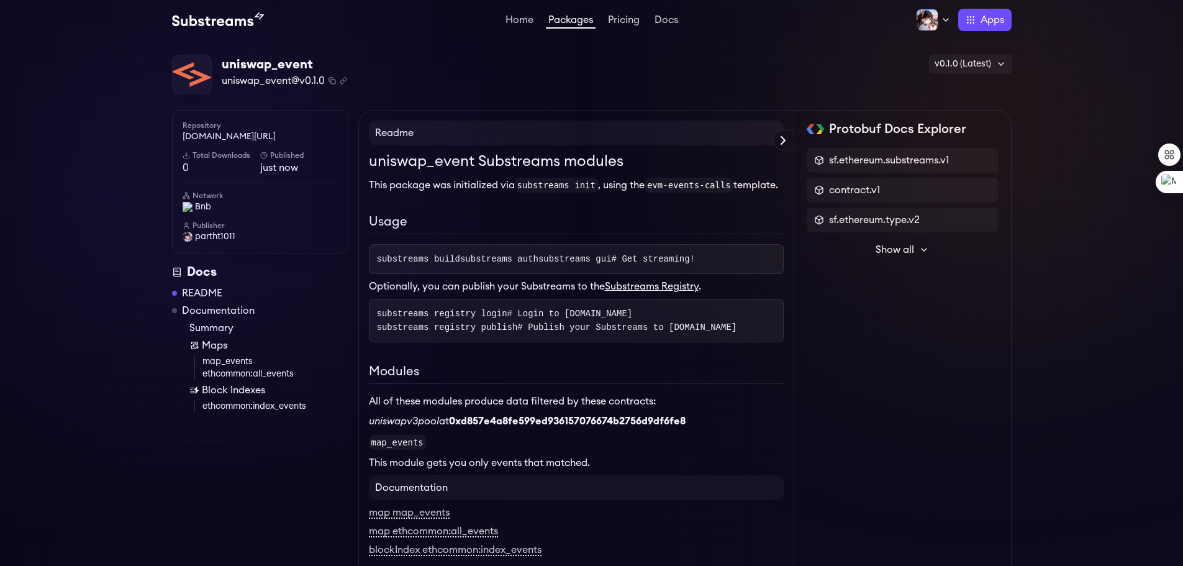
click at [900, 247] on span "Show all" at bounding box center [895, 249] width 39 height 15
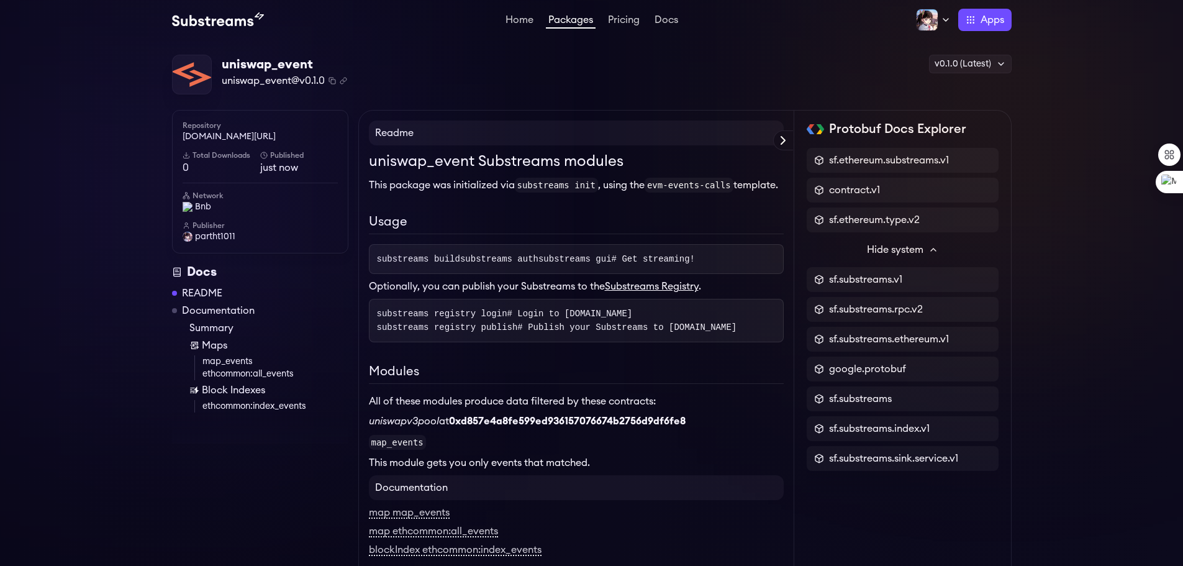
click at [924, 250] on span "Hide system" at bounding box center [895, 249] width 57 height 15
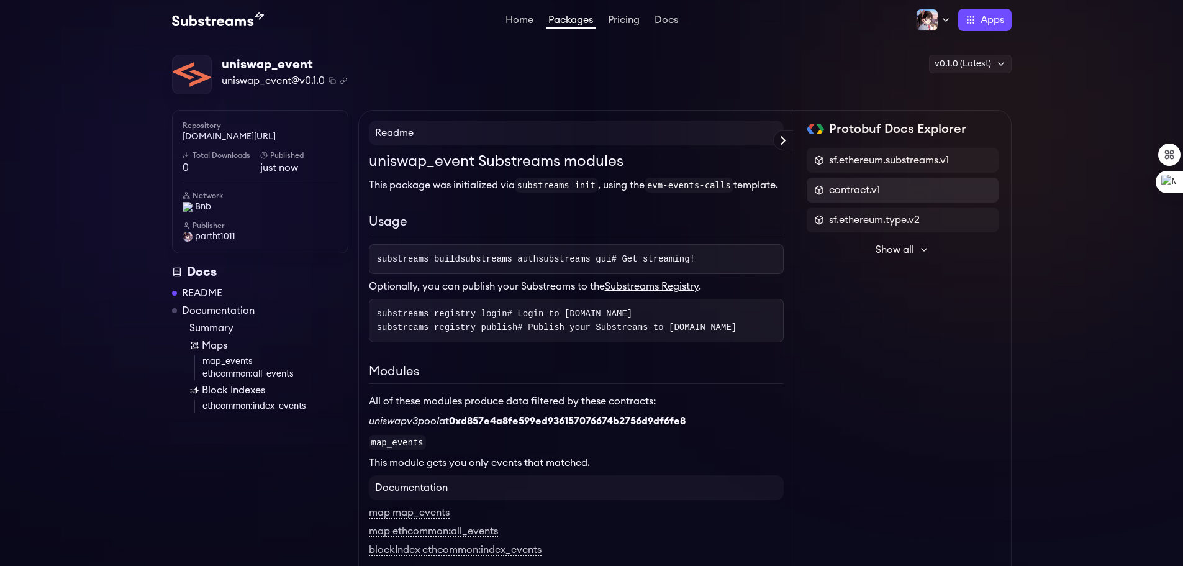
click at [903, 194] on div "contract.v1" at bounding box center [902, 190] width 177 height 15
click at [880, 210] on div "sf.ethereum.type.v2" at bounding box center [903, 219] width 192 height 25
click at [902, 145] on div "Protobuf Docs Explorer sf.ethereum.substreams.v1 contract.v1 sf.ethereum.type.v…" at bounding box center [903, 206] width 192 height 173
click at [989, 61] on div "v0.1.0 (Latest)" at bounding box center [970, 64] width 83 height 19
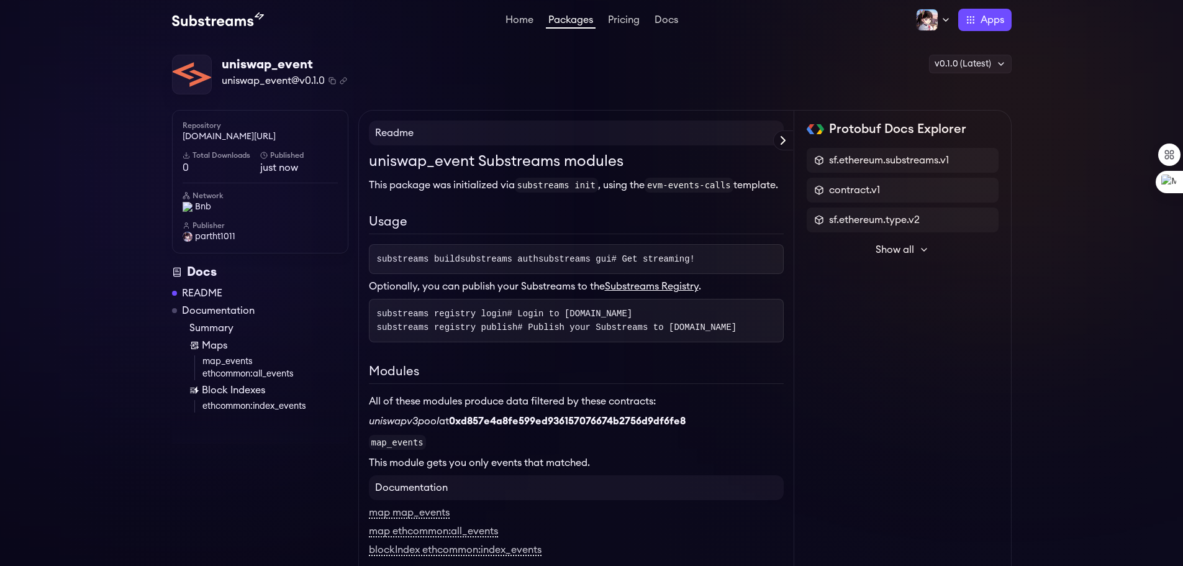
click at [269, 376] on link "ethcommon:all_events" at bounding box center [275, 374] width 146 height 12
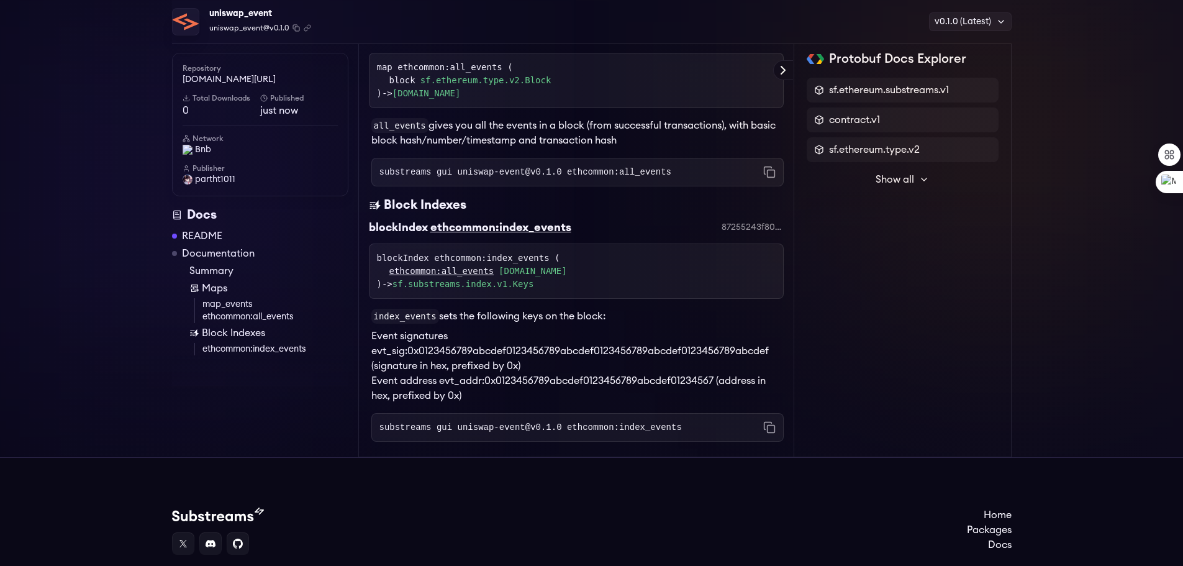
click at [269, 363] on div at bounding box center [260, 370] width 176 height 31
click at [264, 348] on link "ethcommon:index_events" at bounding box center [275, 349] width 146 height 12
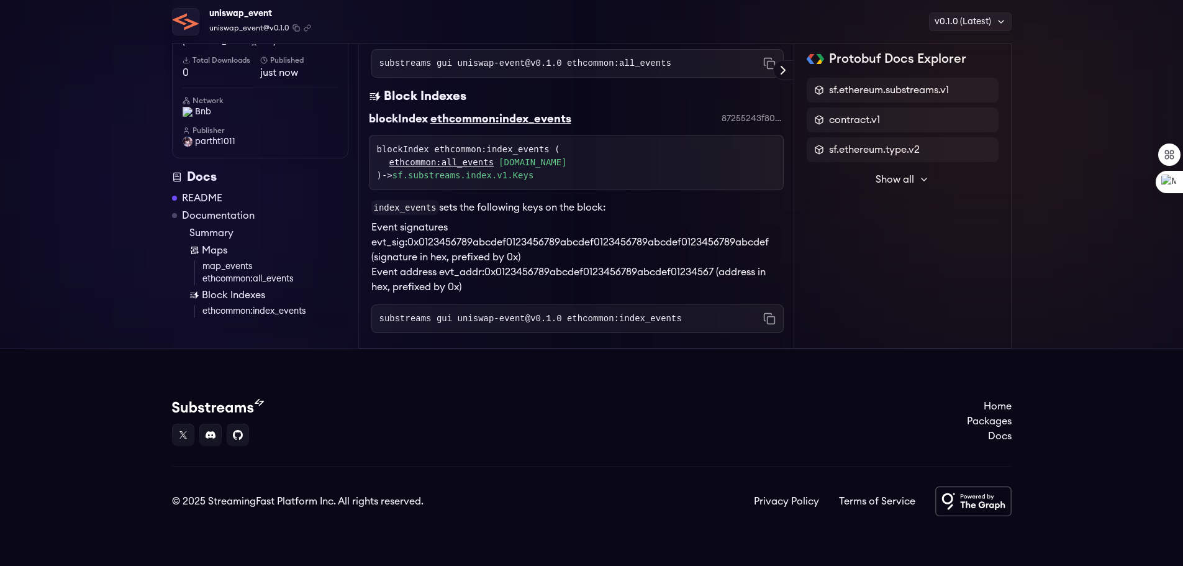
click at [241, 270] on link "map_events" at bounding box center [275, 266] width 146 height 12
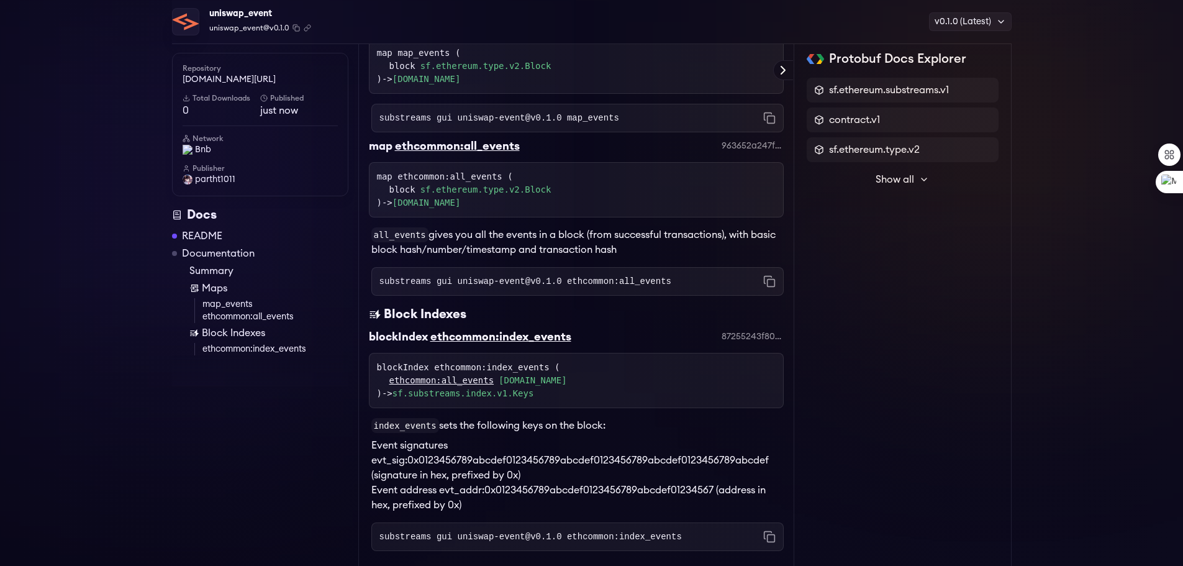
scroll to position [604, 0]
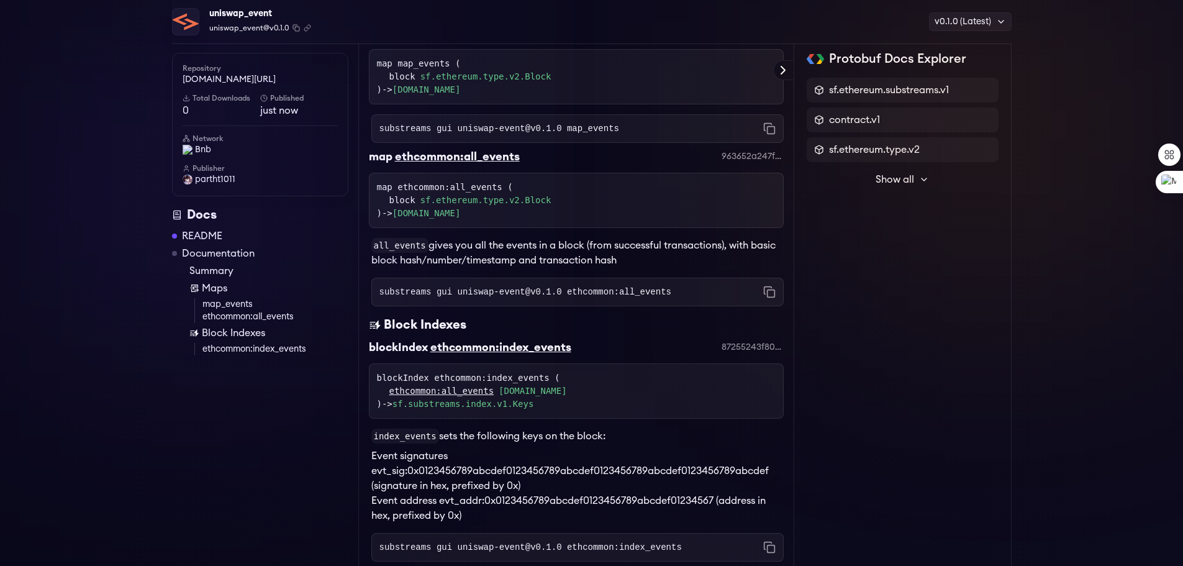
click at [238, 314] on link "ethcommon:all_events" at bounding box center [275, 317] width 146 height 12
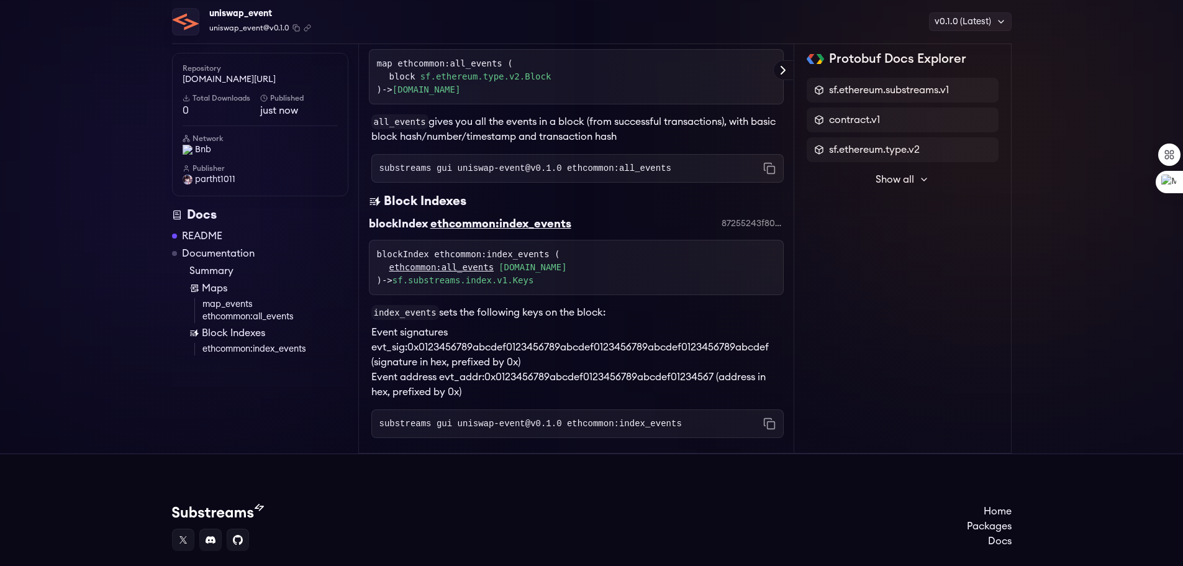
click at [237, 295] on link "Maps" at bounding box center [268, 288] width 159 height 15
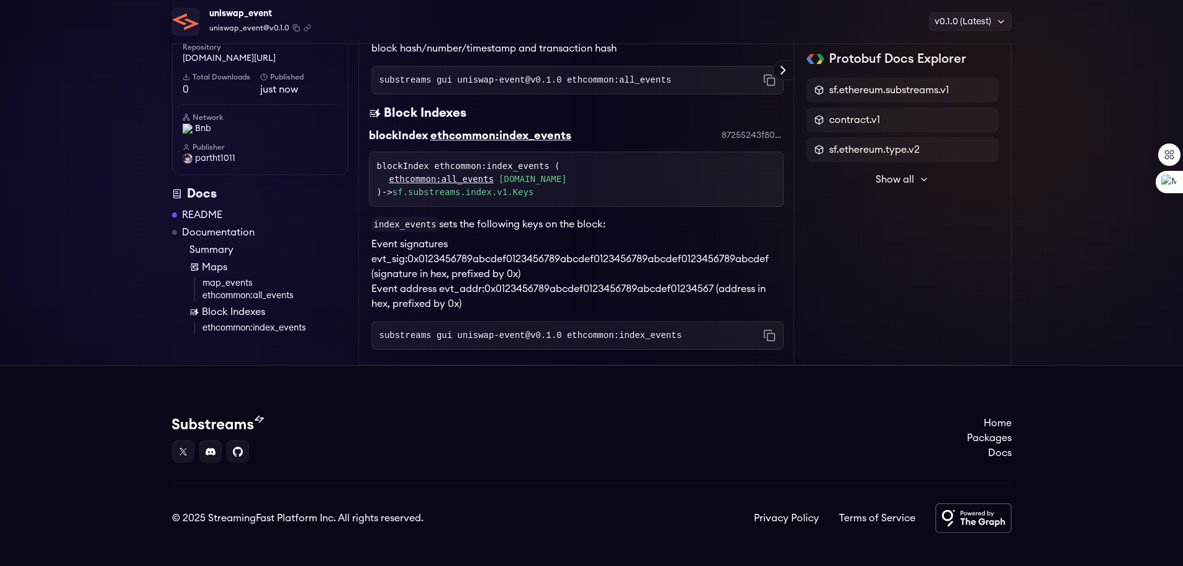
scroll to position [817, 0]
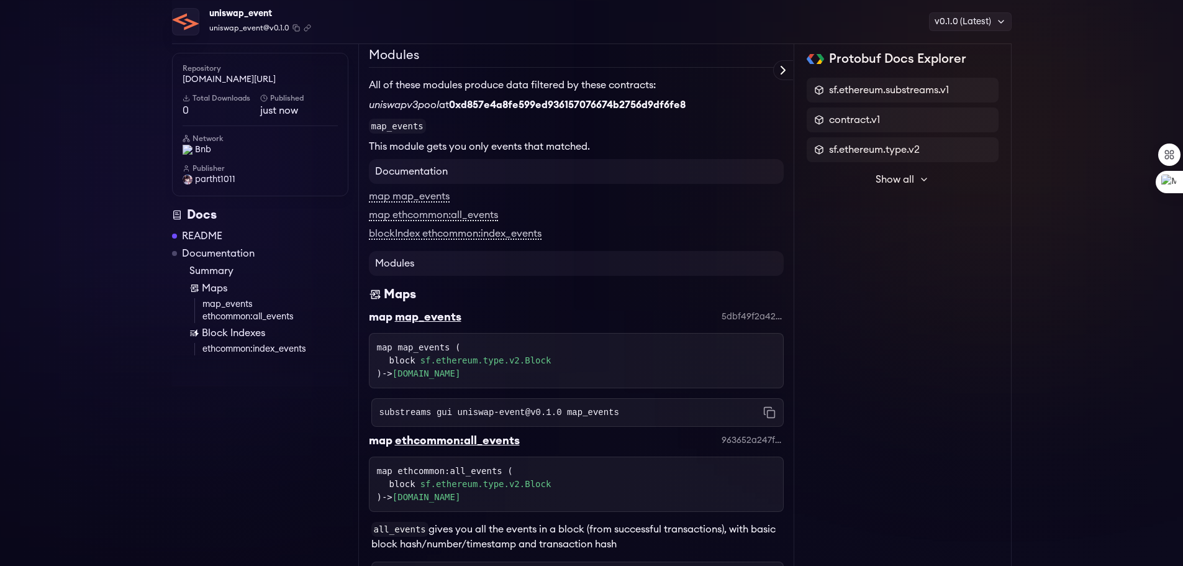
click at [289, 318] on link "ethcommon:all_events" at bounding box center [275, 317] width 146 height 12
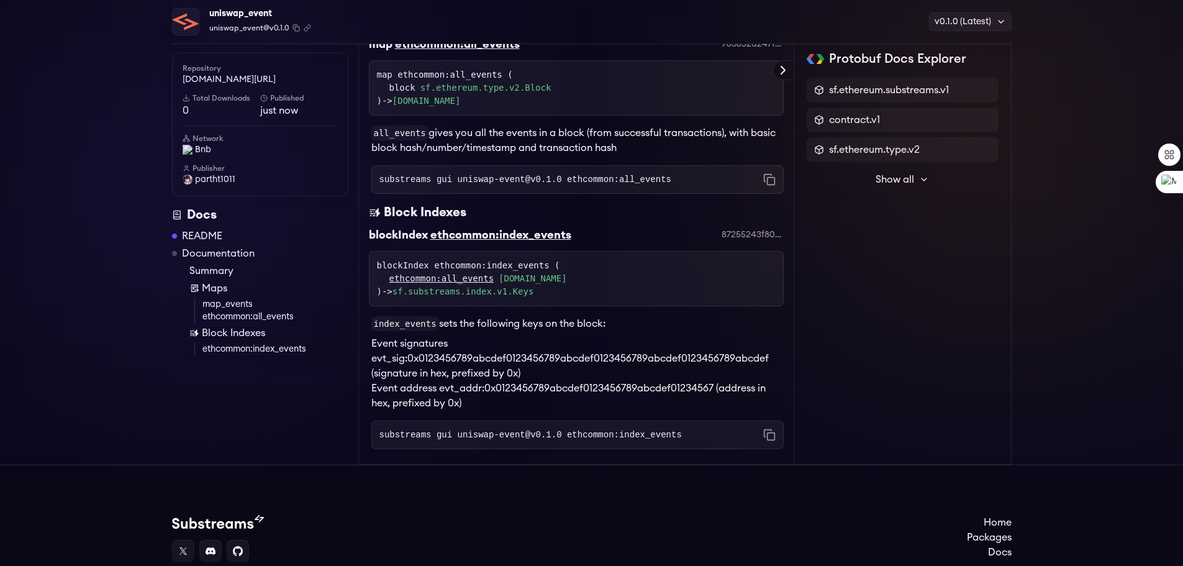
scroll to position [727, 0]
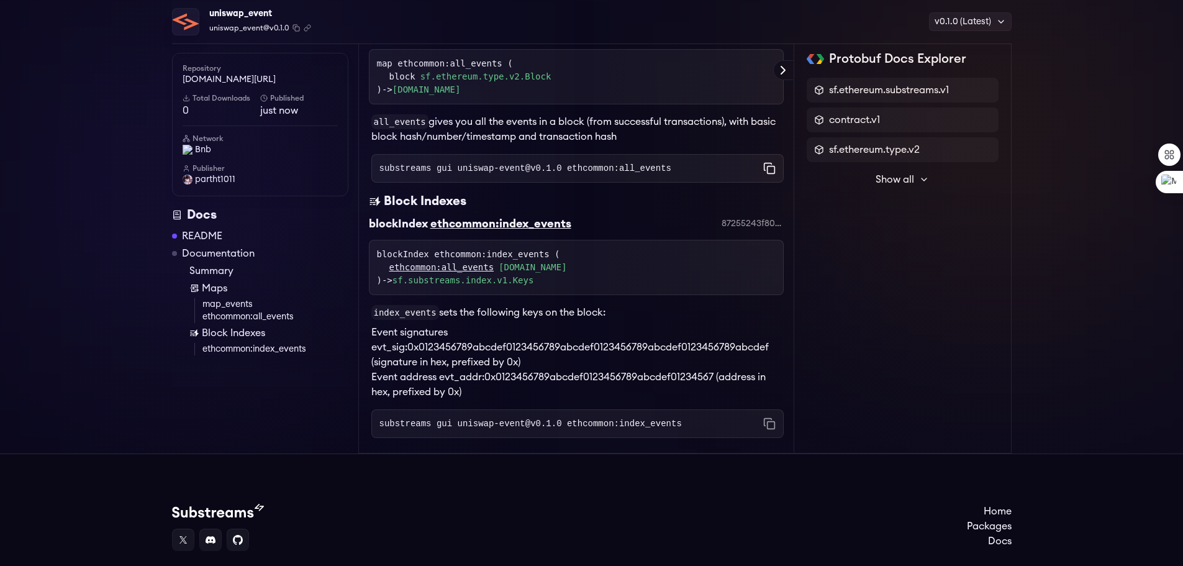
click at [771, 175] on icon "Copy command to clipboard" at bounding box center [769, 168] width 12 height 12
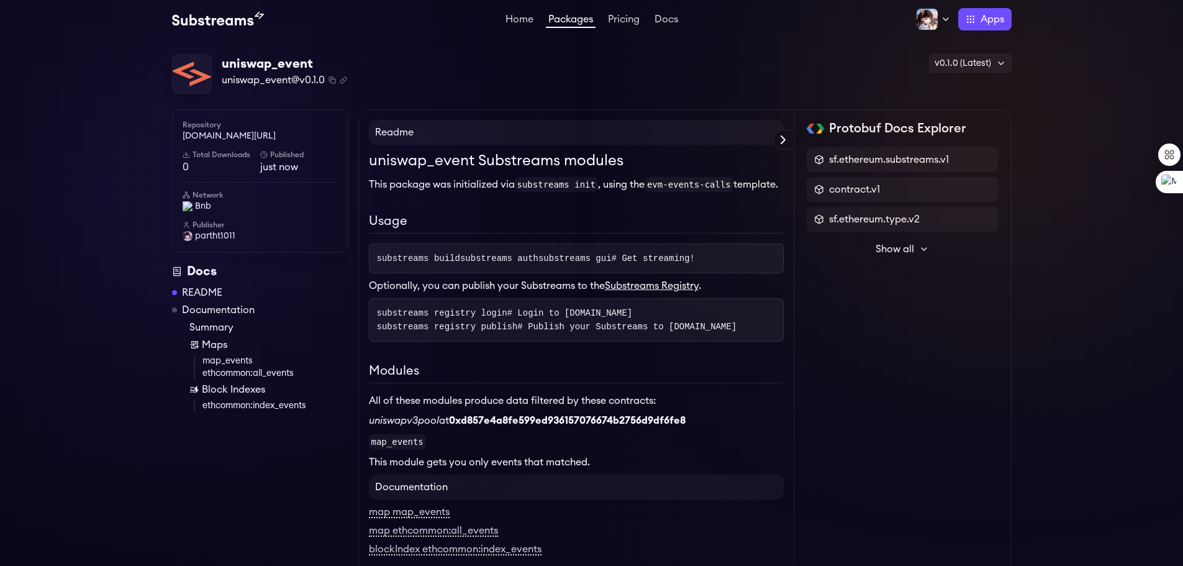
scroll to position [0, 0]
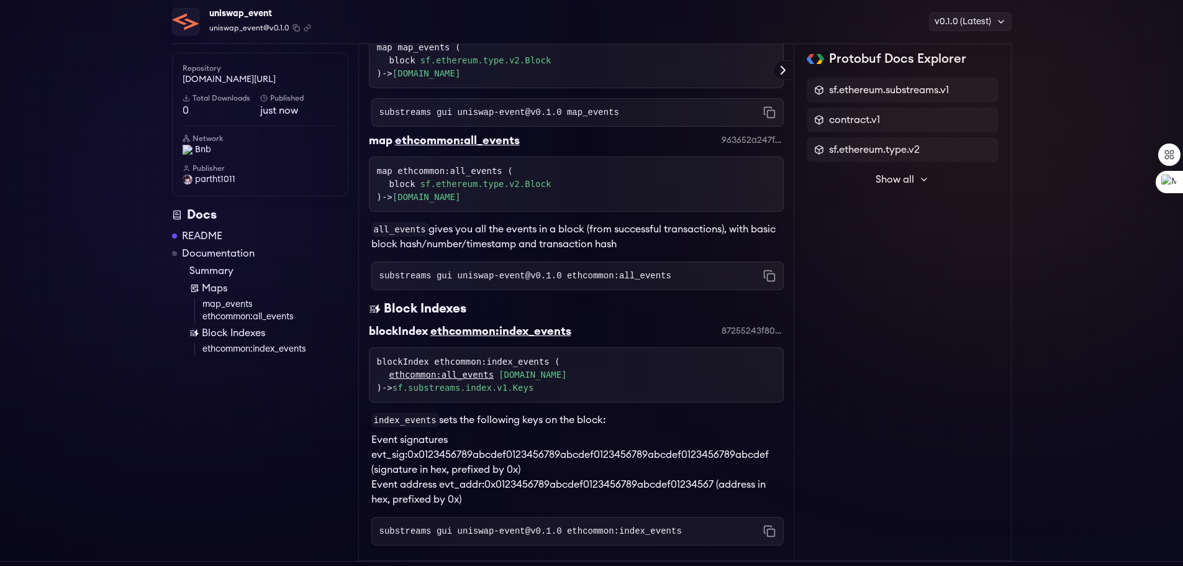
scroll to position [604, 0]
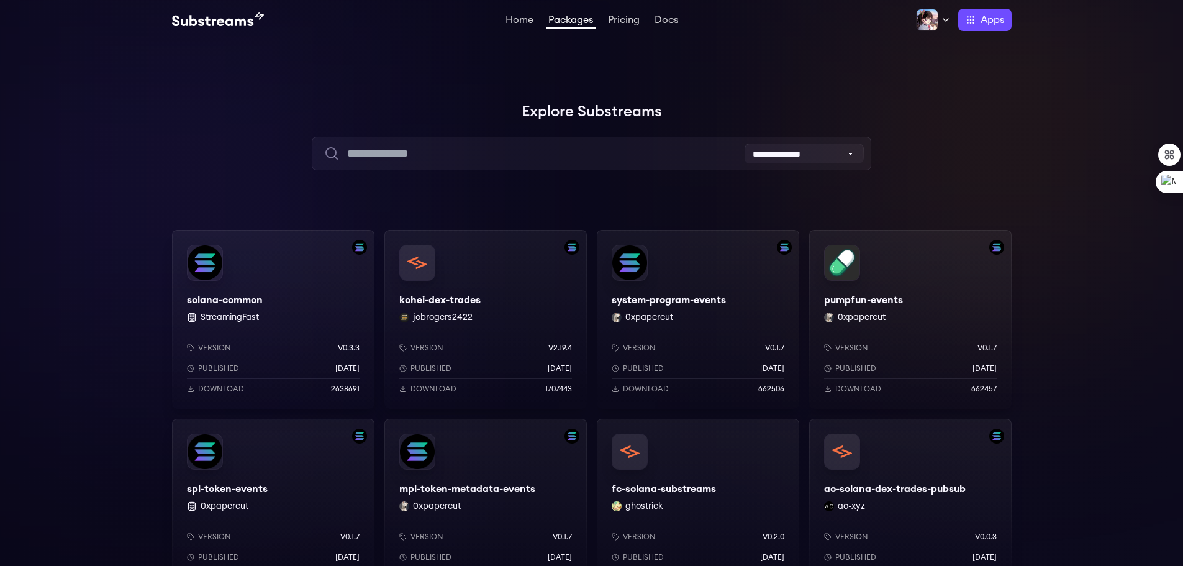
drag, startPoint x: 435, startPoint y: 301, endPoint x: 437, endPoint y: 307, distance: 7.1
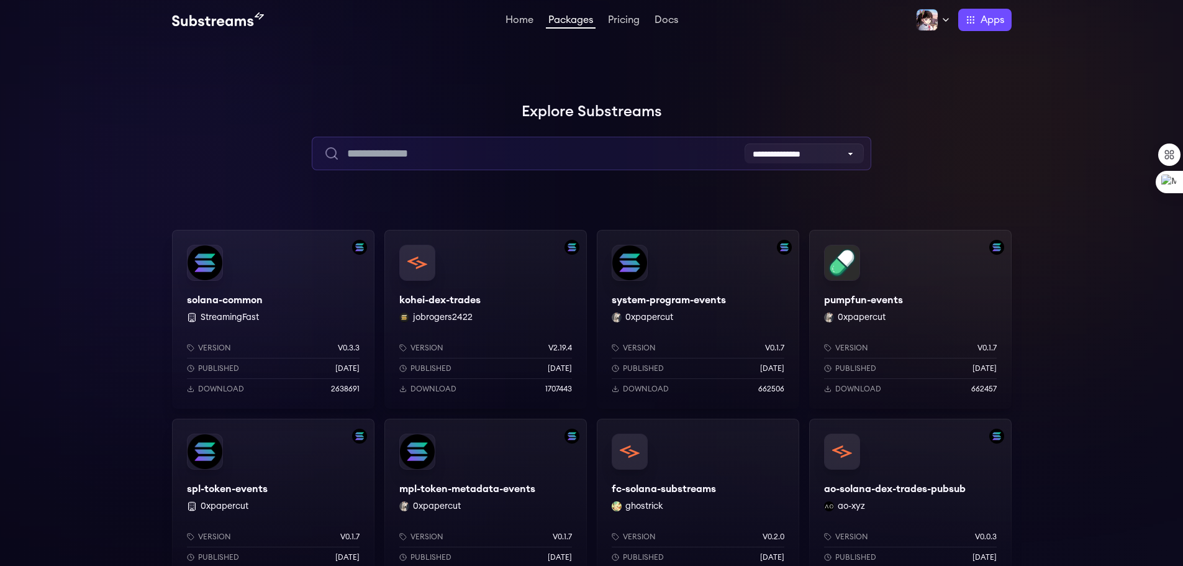
click at [538, 160] on input "text" at bounding box center [592, 154] width 560 height 34
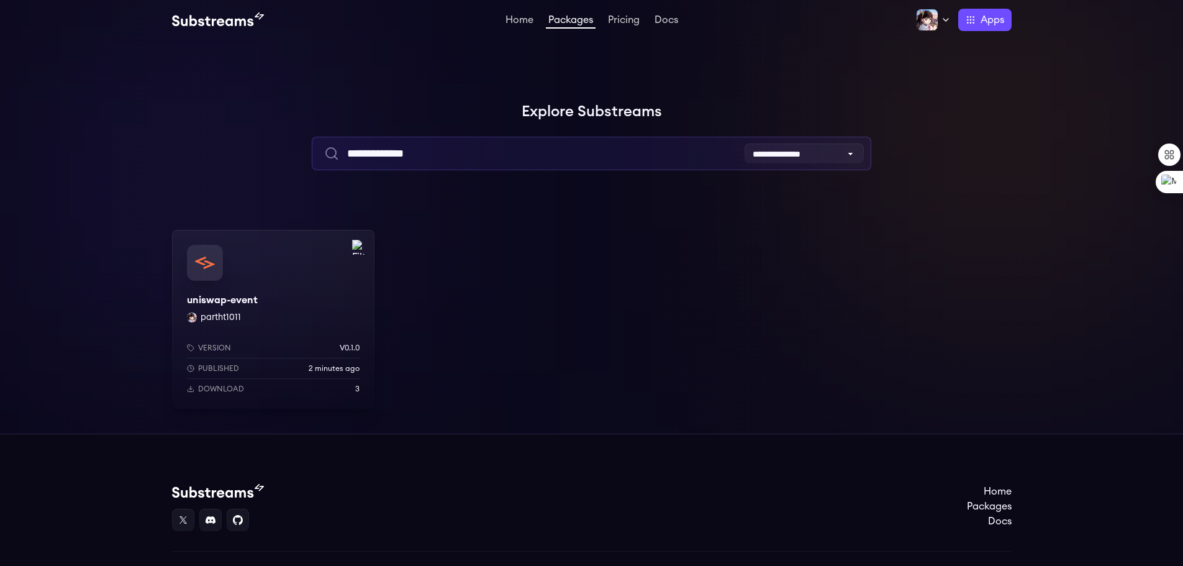
type input "**********"
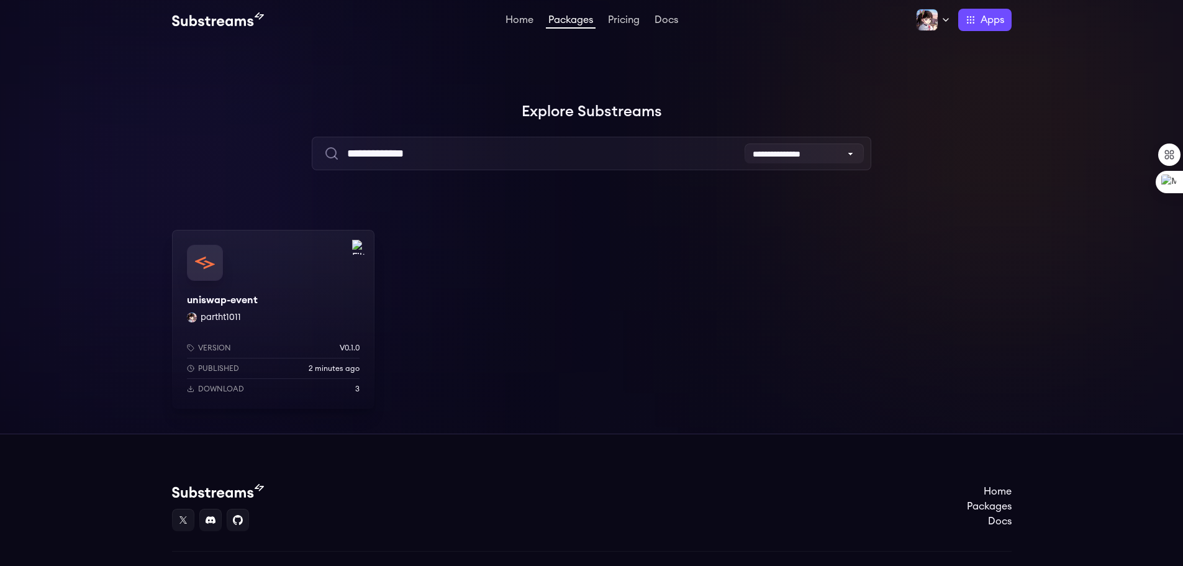
click at [240, 299] on div "uniswap-event partht1011 Version v0.1.0 Published 2 minutes ago Download 3" at bounding box center [273, 319] width 202 height 179
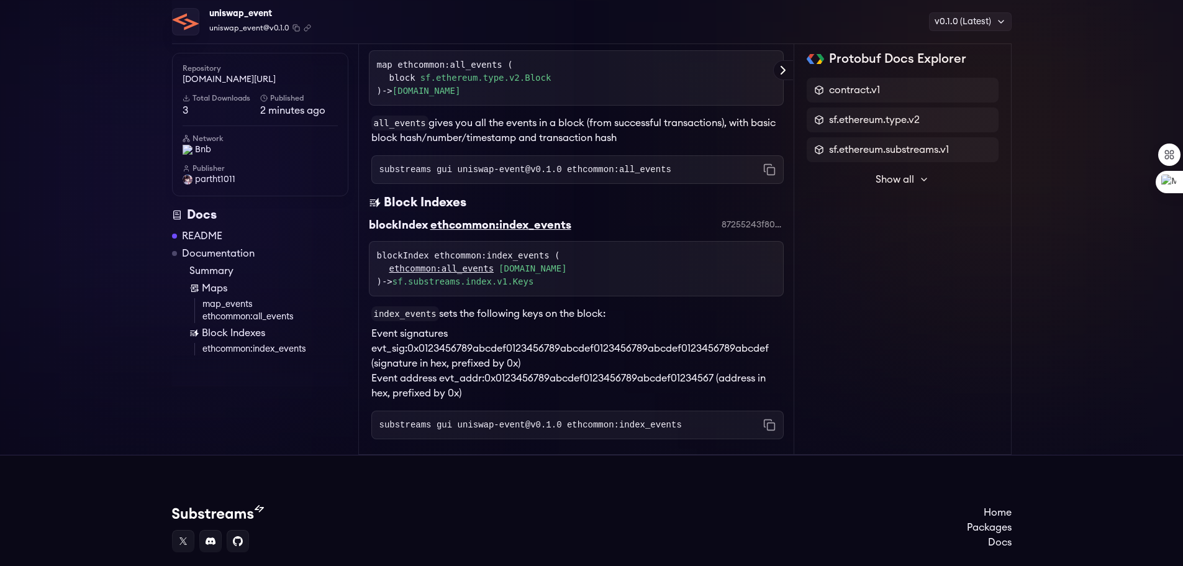
scroll to position [745, 0]
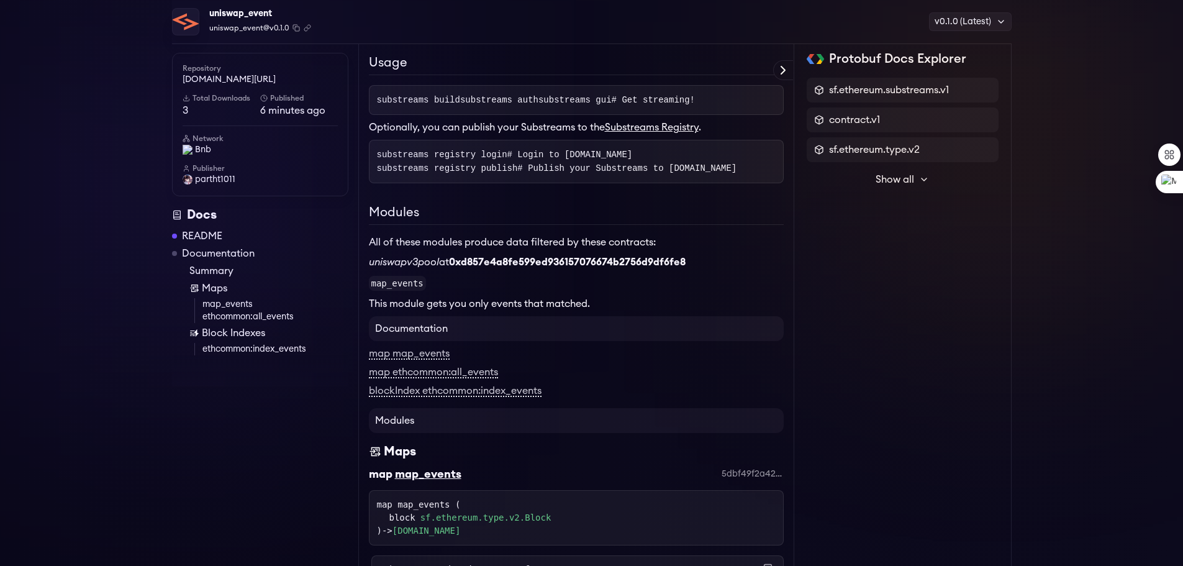
scroll to position [192, 0]
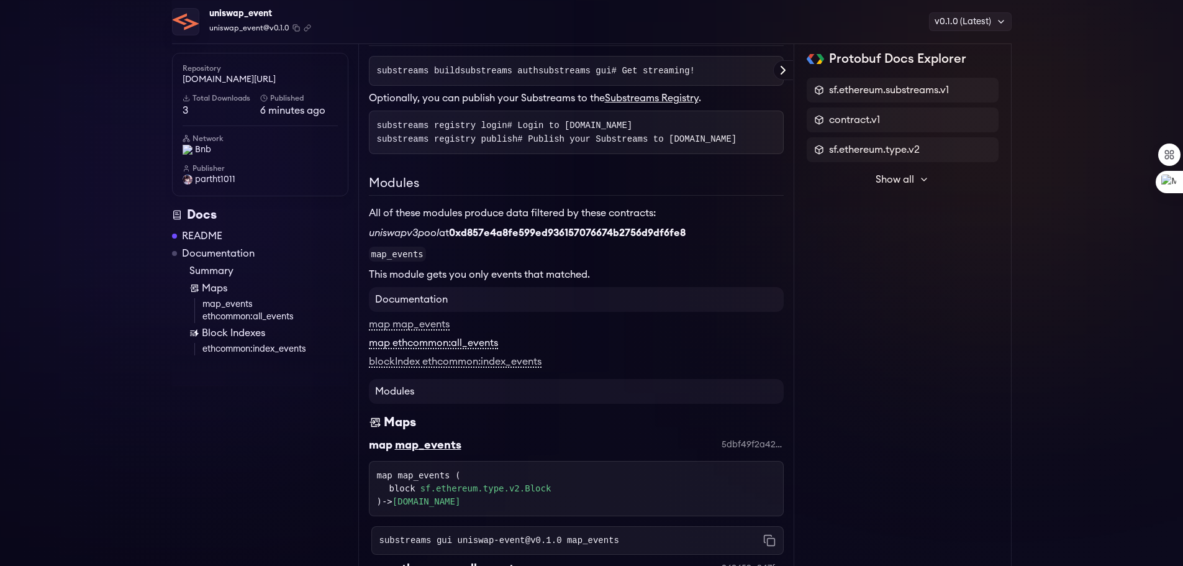
click at [480, 349] on link "map ethcommon:all_events" at bounding box center [433, 343] width 129 height 11
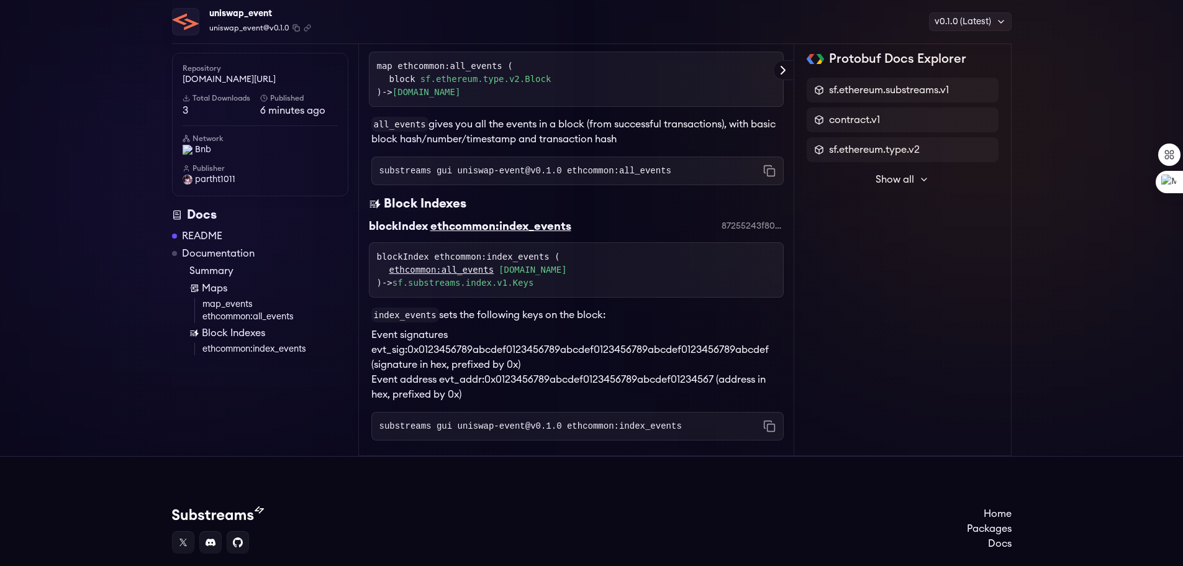
scroll to position [727, 0]
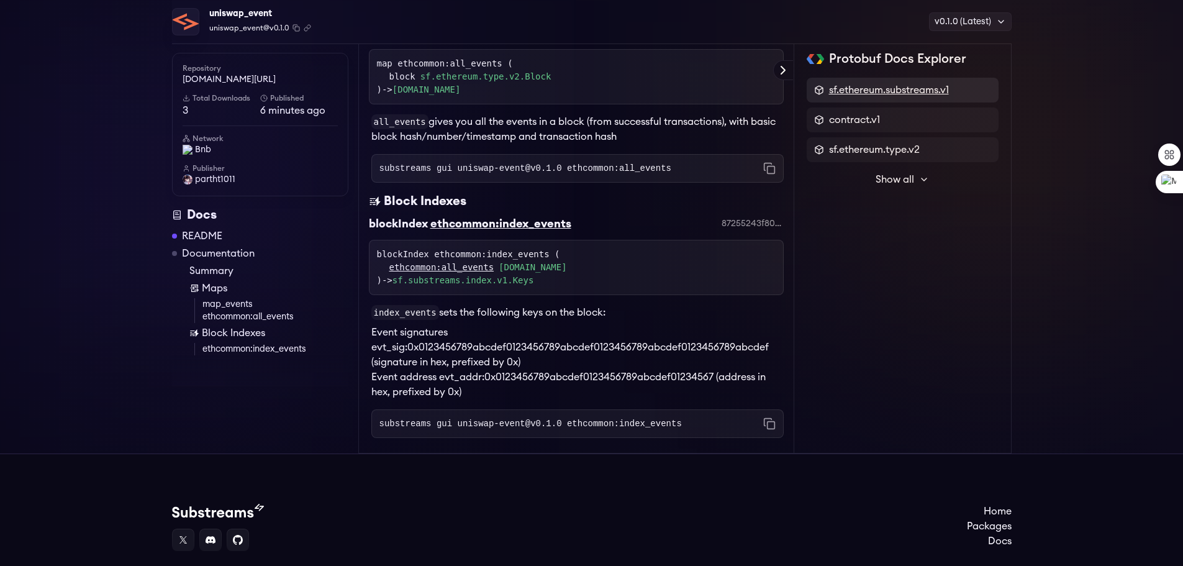
click at [904, 96] on span "sf.ethereum.substreams.v1" at bounding box center [889, 90] width 120 height 15
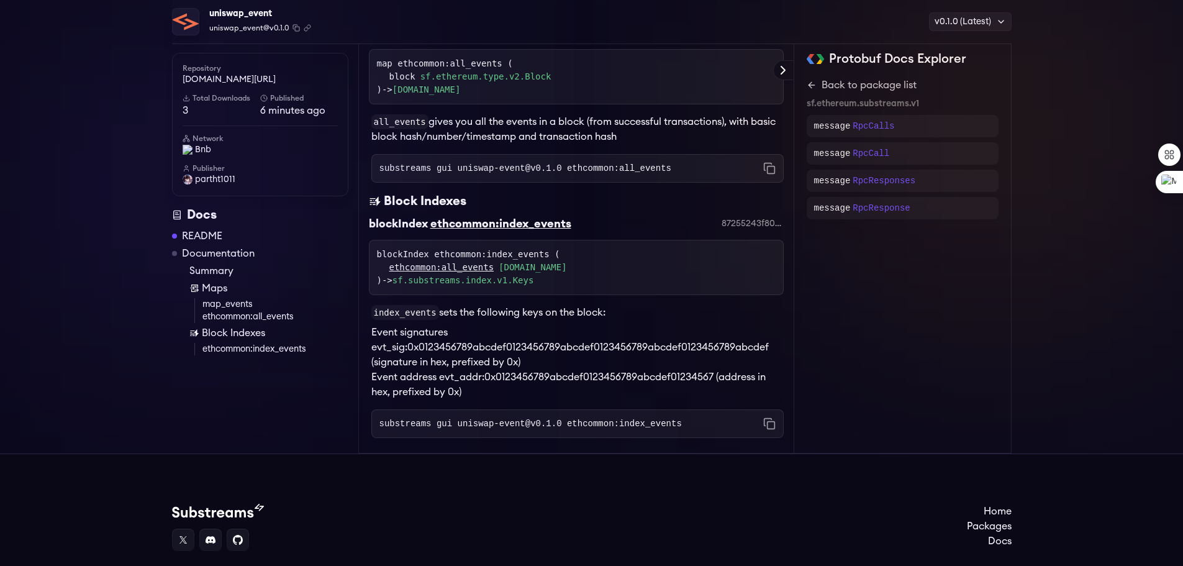
click at [813, 65] on div "Protobuf Docs Explorer" at bounding box center [903, 58] width 192 height 17
click at [809, 80] on icon at bounding box center [812, 85] width 10 height 10
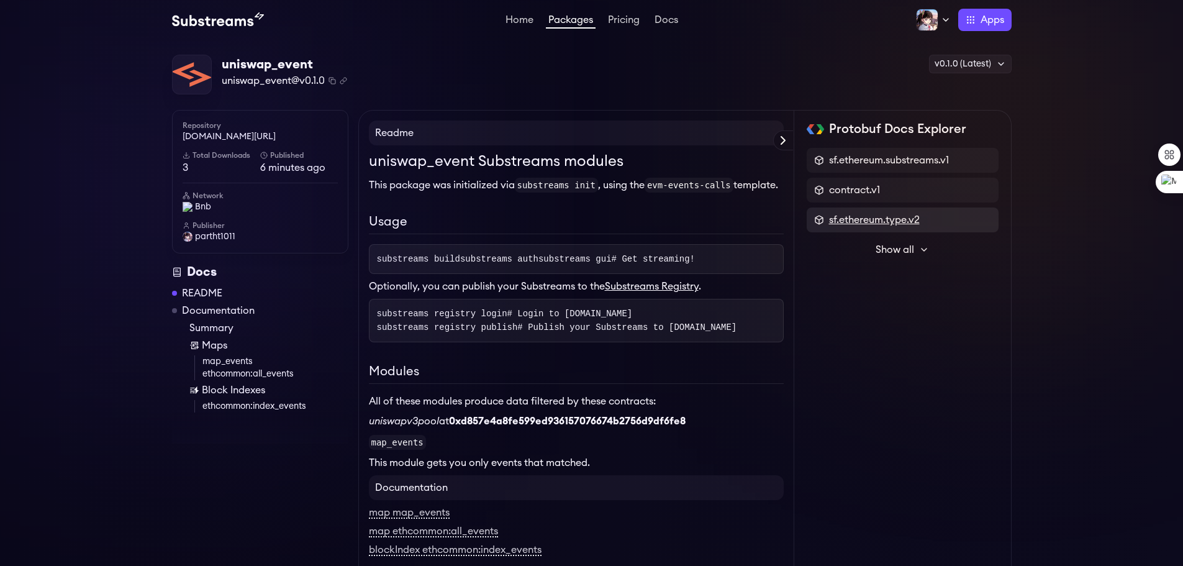
click at [880, 216] on span "sf.ethereum.type.v2" at bounding box center [874, 219] width 91 height 15
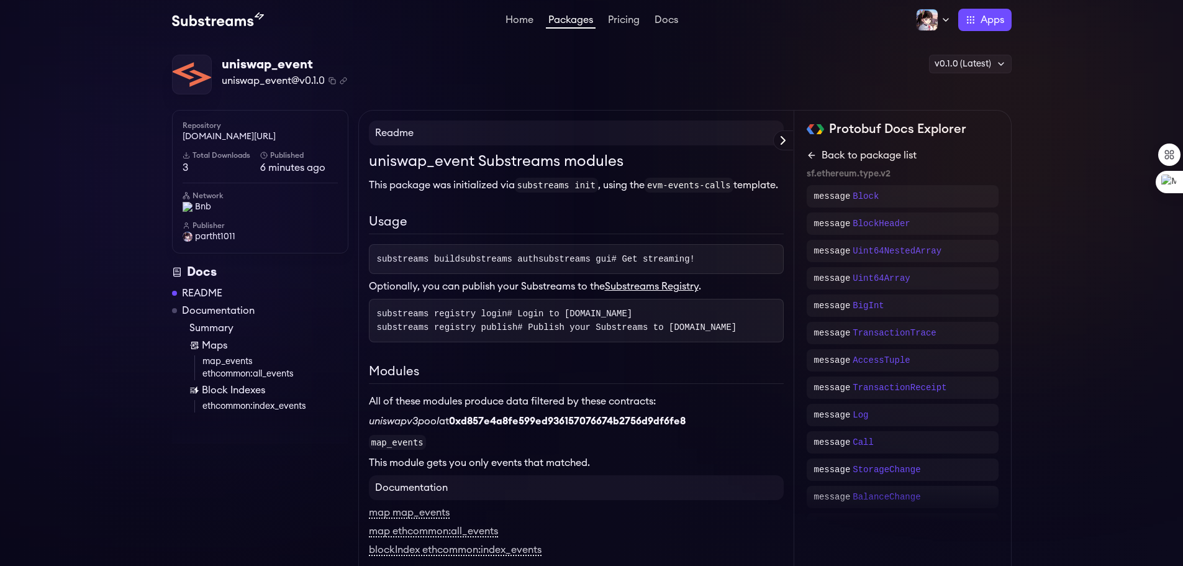
click at [808, 155] on icon at bounding box center [812, 155] width 10 height 10
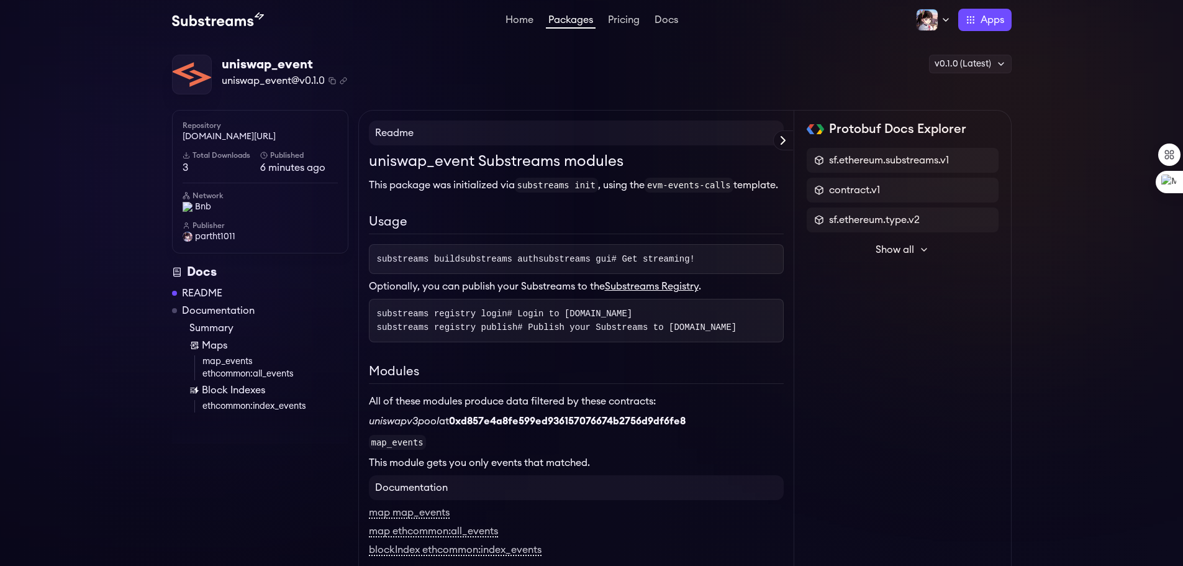
click at [852, 202] on div "sf.ethereum.substreams.v1 contract.v1 sf.ethereum.type.v2 Show all sf.substream…" at bounding box center [903, 205] width 192 height 114
click at [852, 194] on span "contract.v1" at bounding box center [854, 190] width 51 height 15
click at [815, 157] on icon at bounding box center [812, 155] width 10 height 10
click at [917, 248] on button "Show all" at bounding box center [903, 249] width 192 height 25
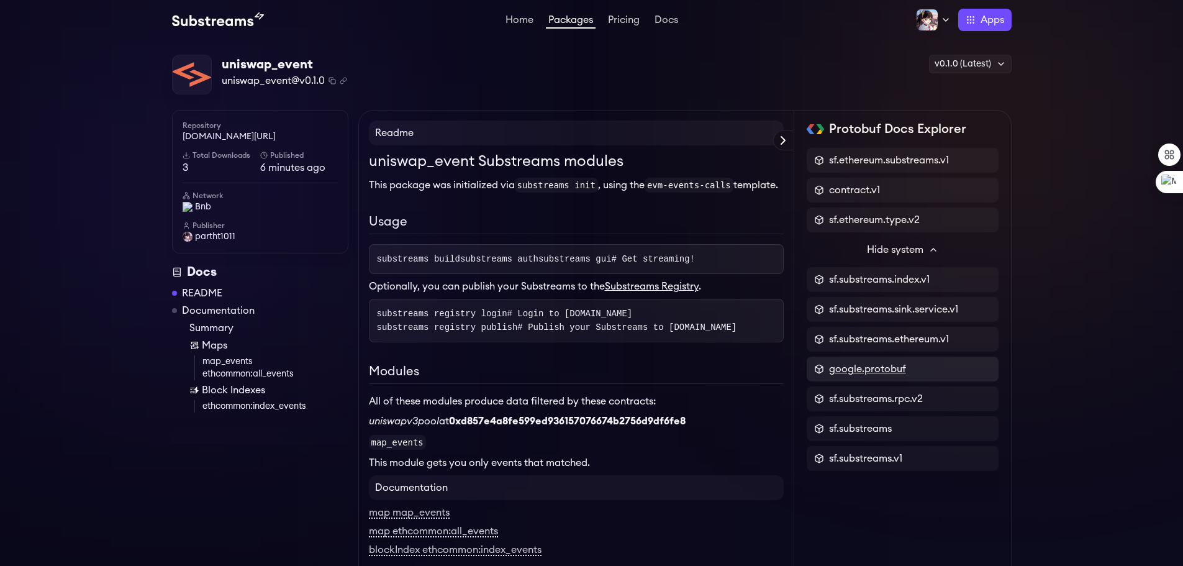
click at [889, 366] on span "google.protobuf" at bounding box center [867, 368] width 77 height 15
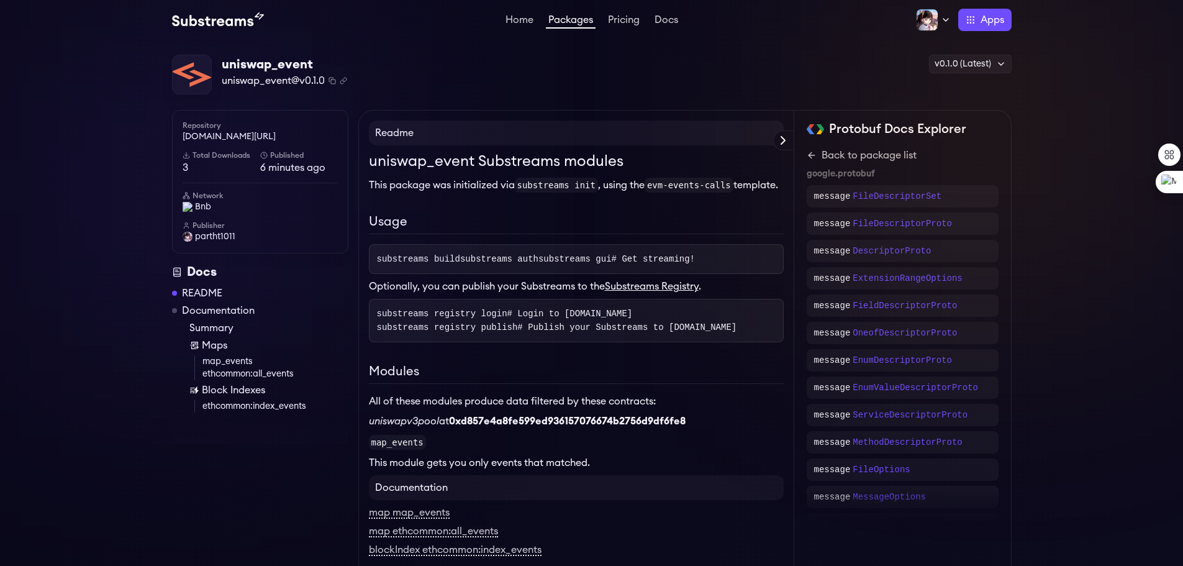
click at [809, 132] on img at bounding box center [816, 129] width 18 height 10
click at [808, 151] on icon at bounding box center [812, 155] width 10 height 10
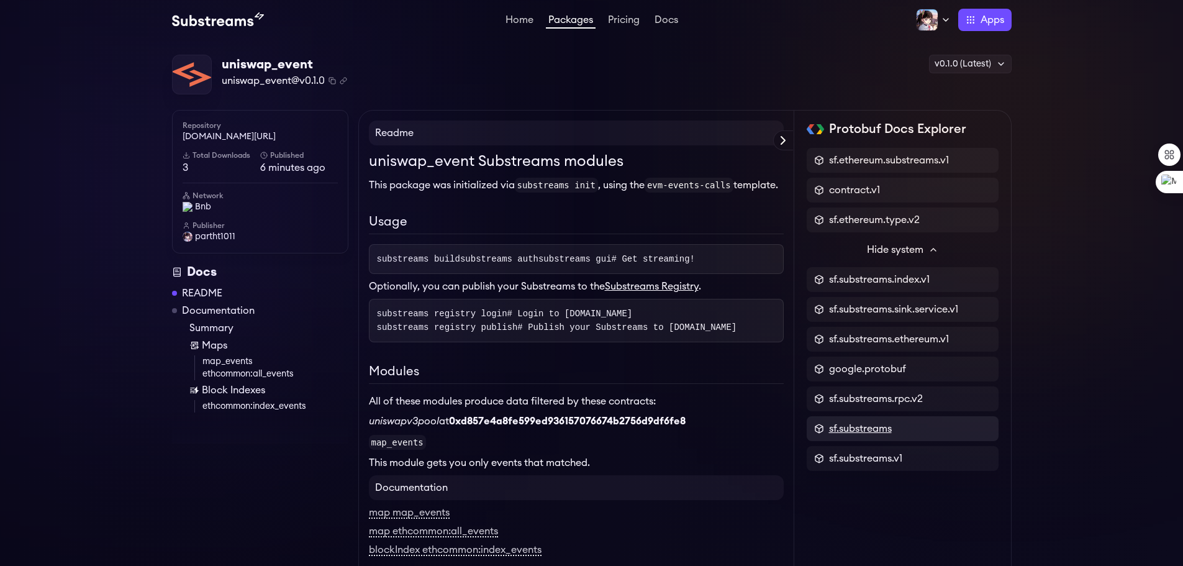
click at [884, 424] on span "sf.substreams" at bounding box center [860, 428] width 63 height 15
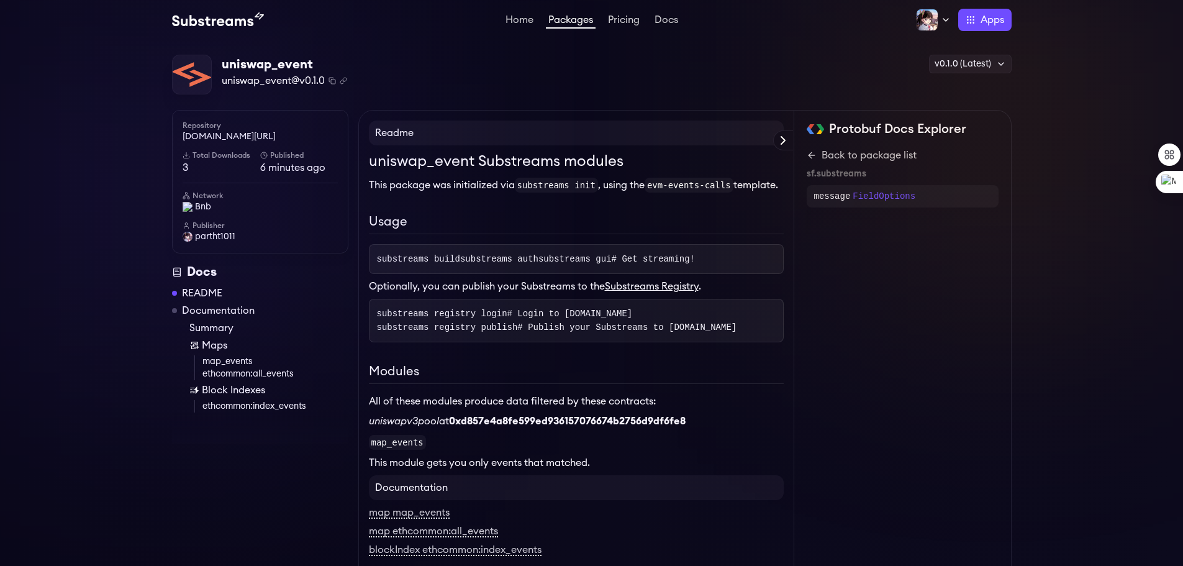
click at [813, 150] on link "Back to package list" at bounding box center [903, 155] width 192 height 15
